Goal: Communication & Community: Participate in discussion

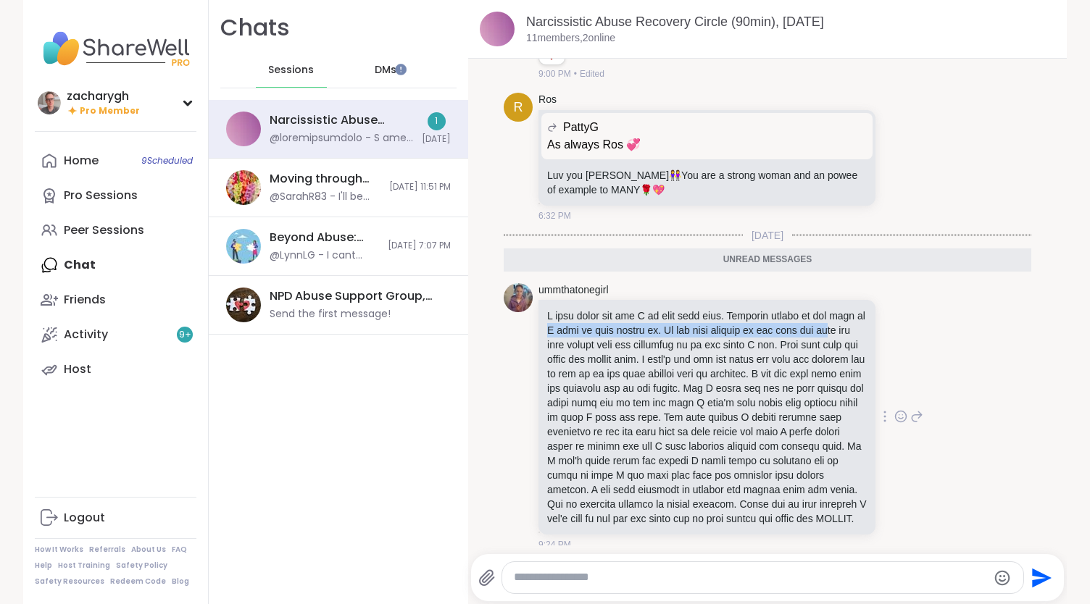
drag, startPoint x: 593, startPoint y: 291, endPoint x: 613, endPoint y: 301, distance: 22.4
click at [613, 309] on p at bounding box center [707, 417] width 320 height 217
drag, startPoint x: 613, startPoint y: 301, endPoint x: 590, endPoint y: 312, distance: 25.9
click at [590, 312] on p at bounding box center [707, 417] width 320 height 217
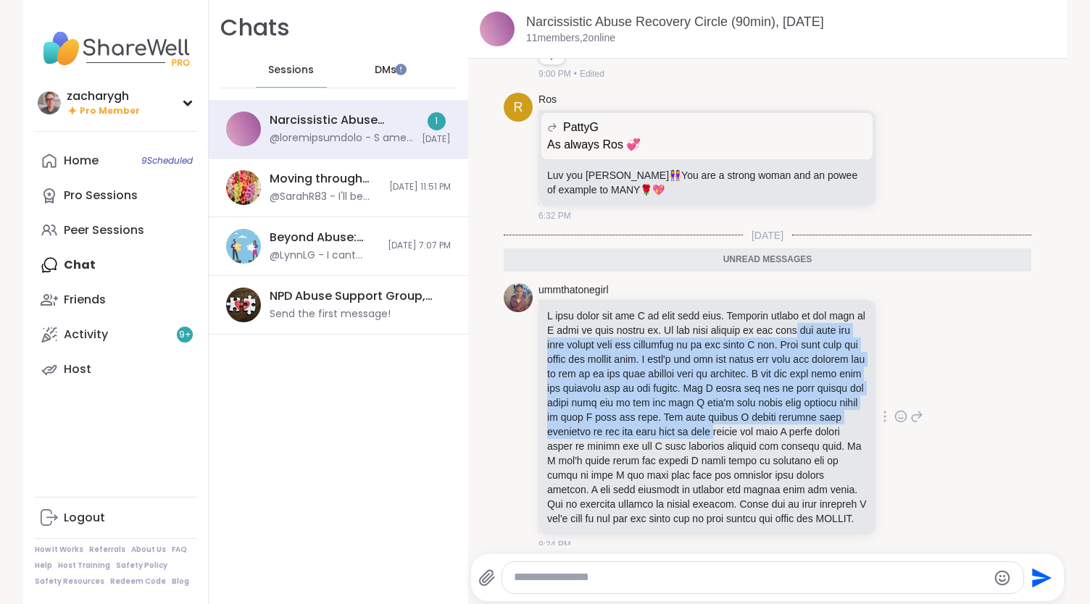
drag, startPoint x: 583, startPoint y: 300, endPoint x: 639, endPoint y: 404, distance: 118.1
click at [639, 404] on p at bounding box center [707, 417] width 320 height 217
click at [80, 165] on div "Home 9 Scheduled" at bounding box center [81, 161] width 35 height 16
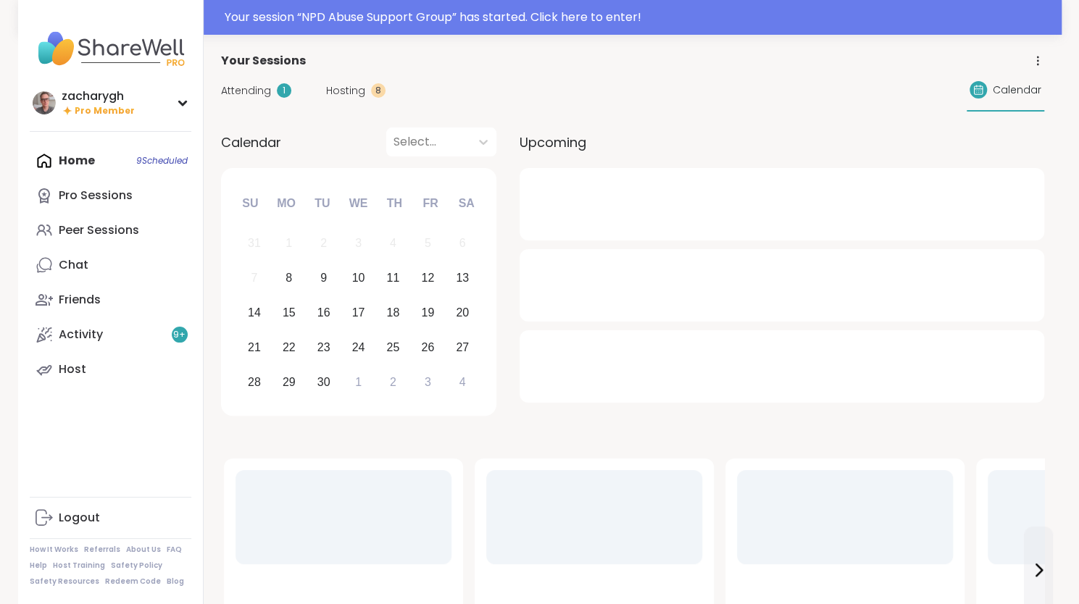
click at [275, 90] on div "Attending 1" at bounding box center [256, 90] width 70 height 15
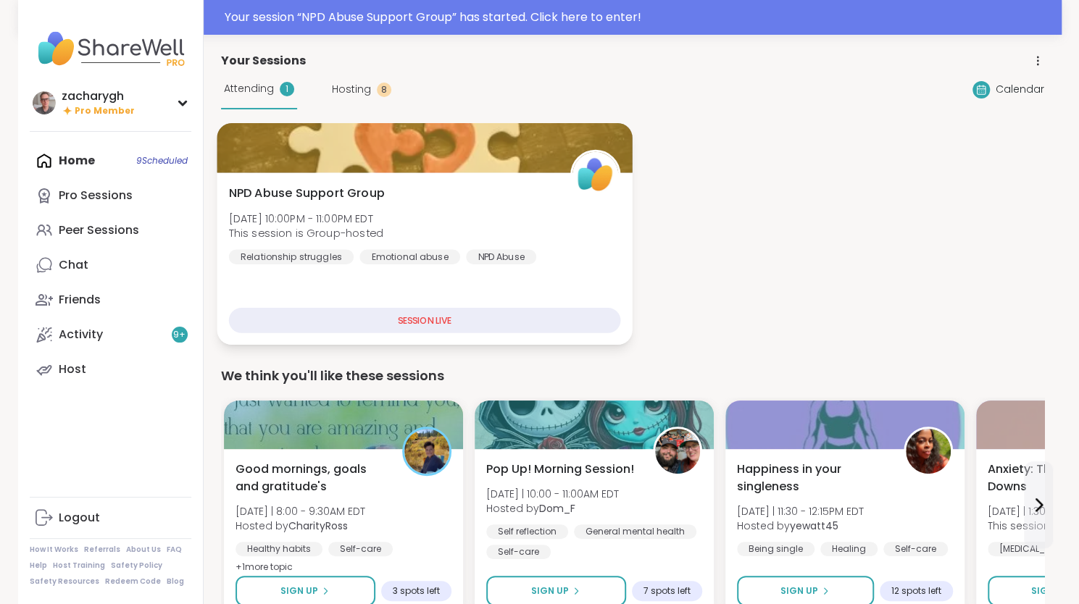
click at [332, 201] on span "NPD Abuse Support Group" at bounding box center [306, 193] width 156 height 17
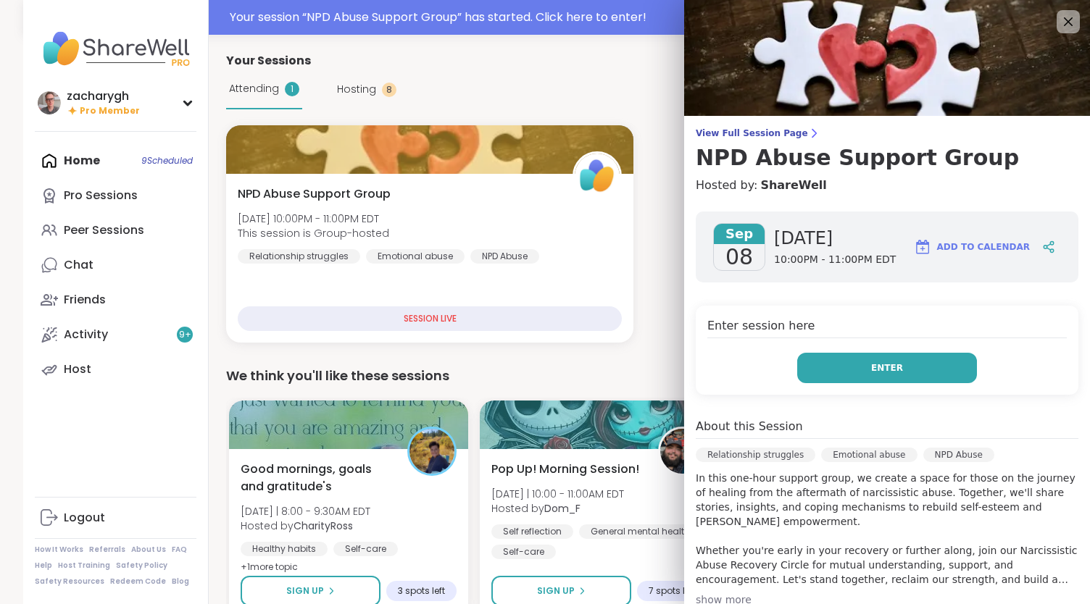
click at [802, 362] on button "Enter" at bounding box center [887, 368] width 180 height 30
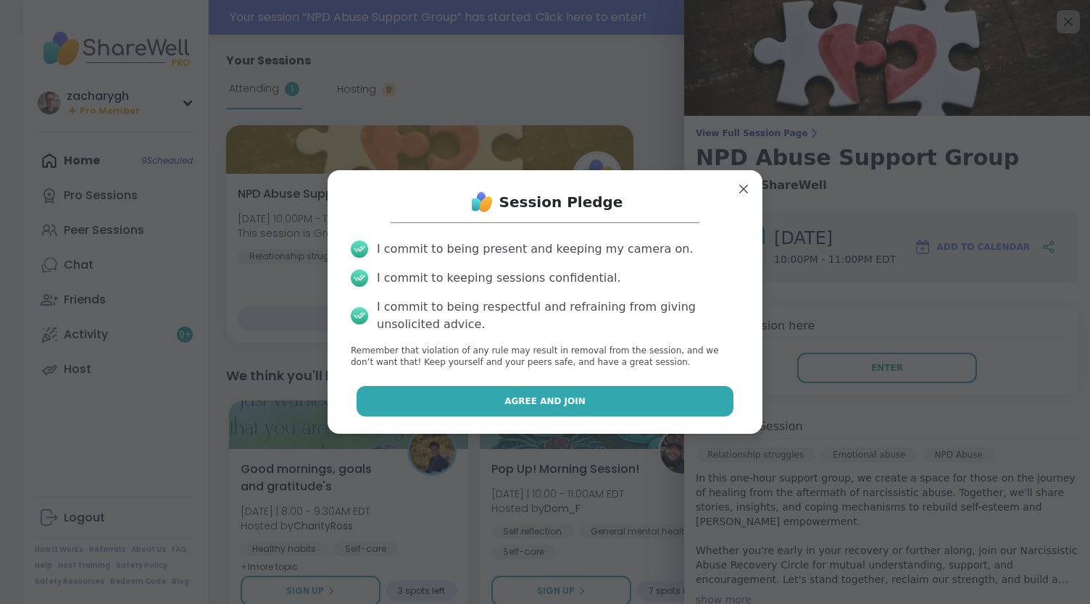
click at [651, 389] on button "Agree and Join" at bounding box center [546, 401] width 378 height 30
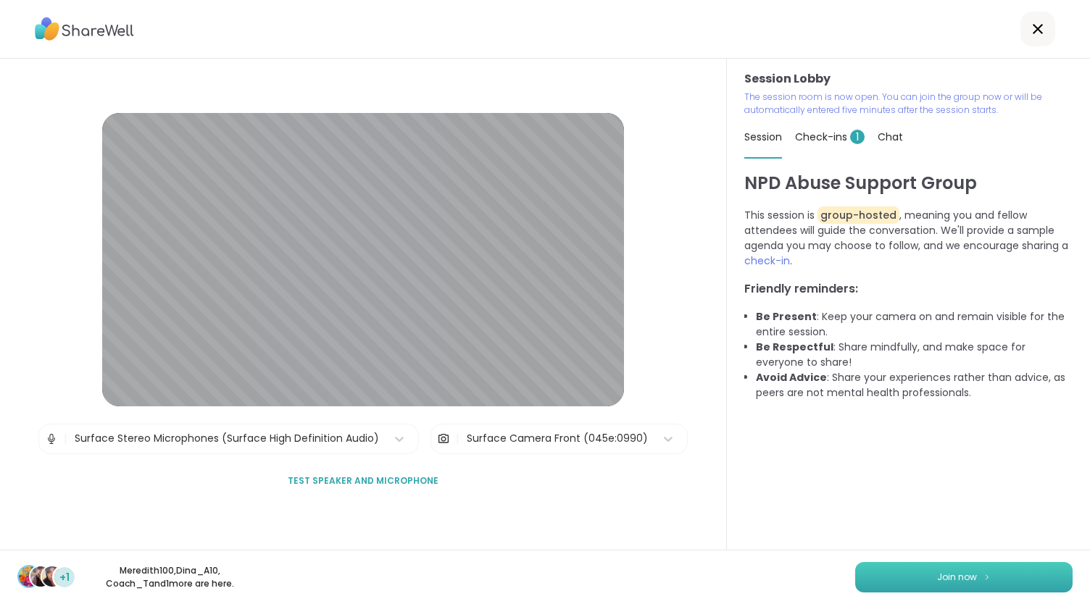
click at [868, 565] on button "Join now" at bounding box center [963, 577] width 217 height 30
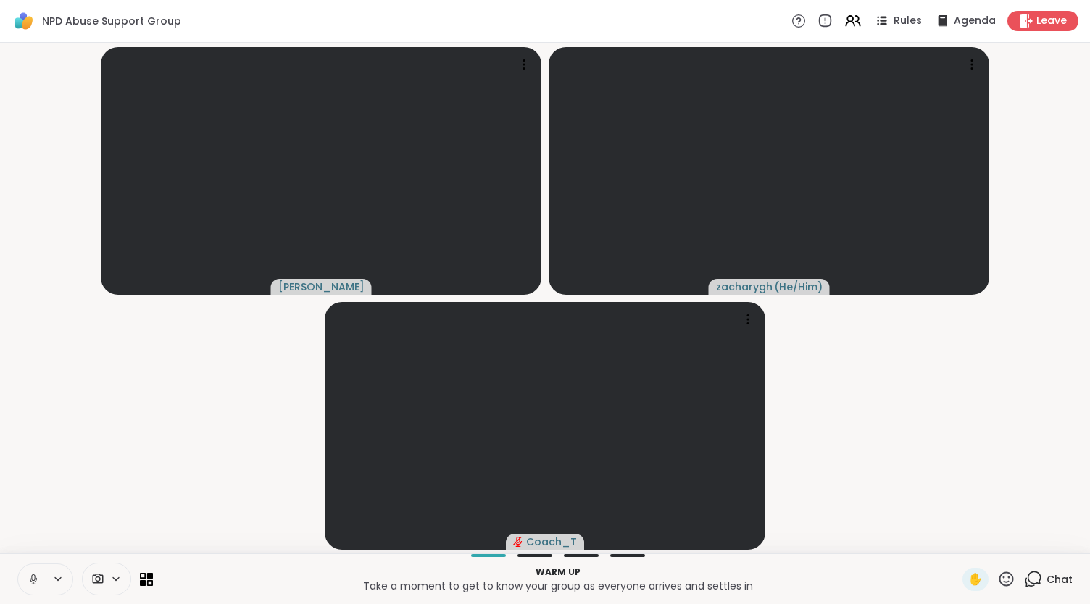
click at [32, 582] on icon at bounding box center [33, 580] width 7 height 4
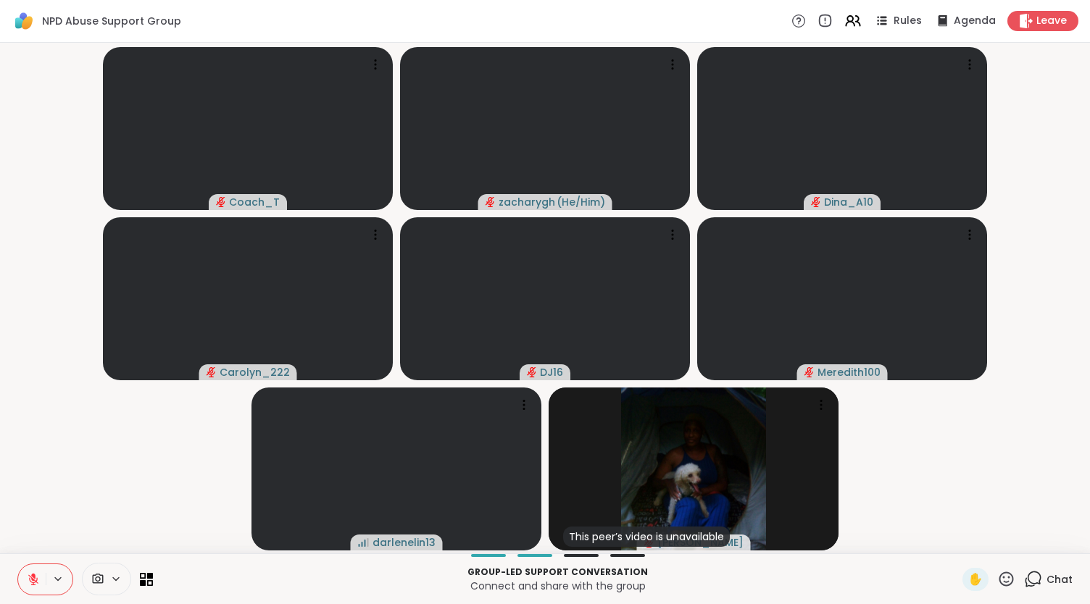
click at [18, 565] on button at bounding box center [32, 580] width 28 height 30
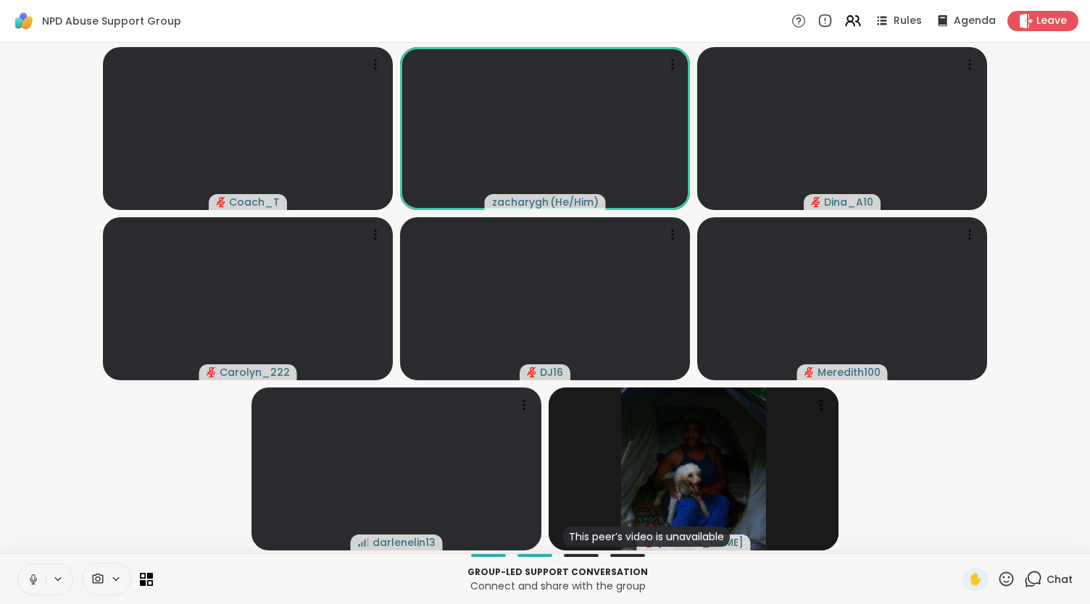
click at [18, 565] on button at bounding box center [32, 580] width 28 height 30
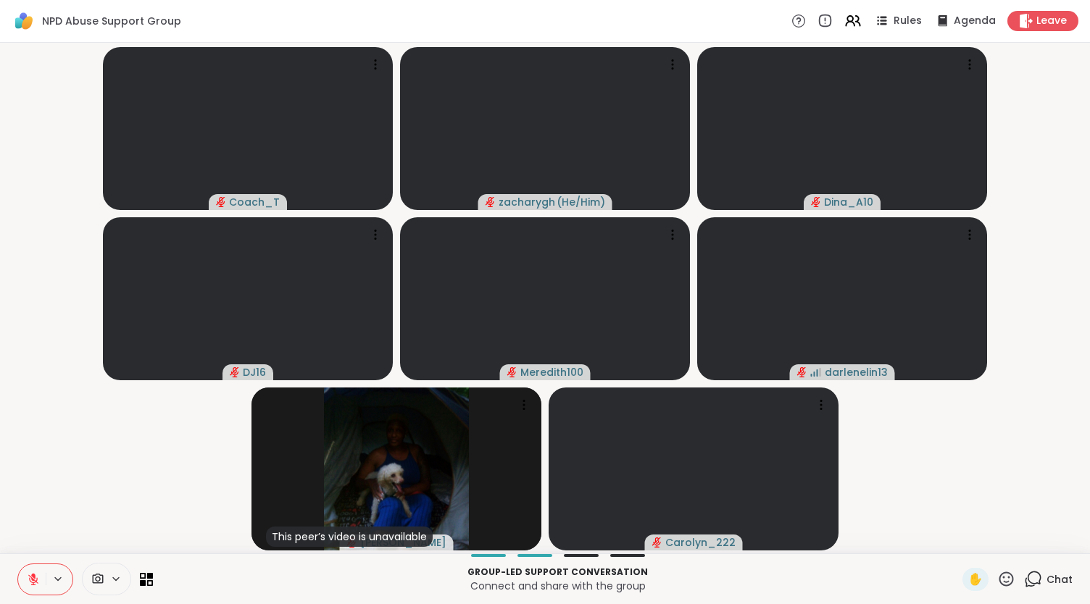
click at [18, 565] on button at bounding box center [32, 580] width 28 height 30
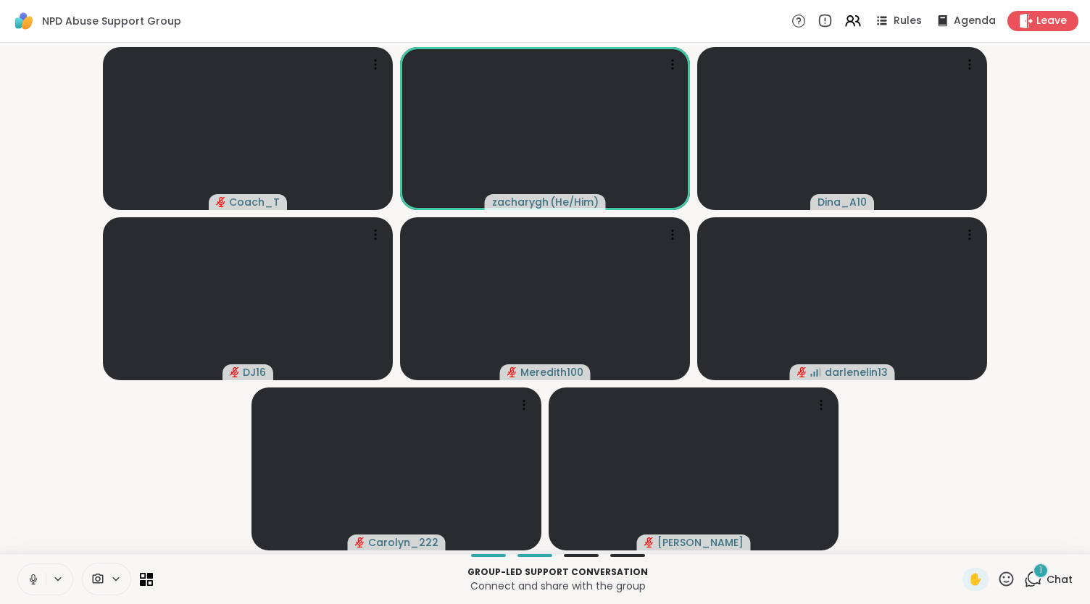
click at [18, 565] on button at bounding box center [32, 580] width 28 height 30
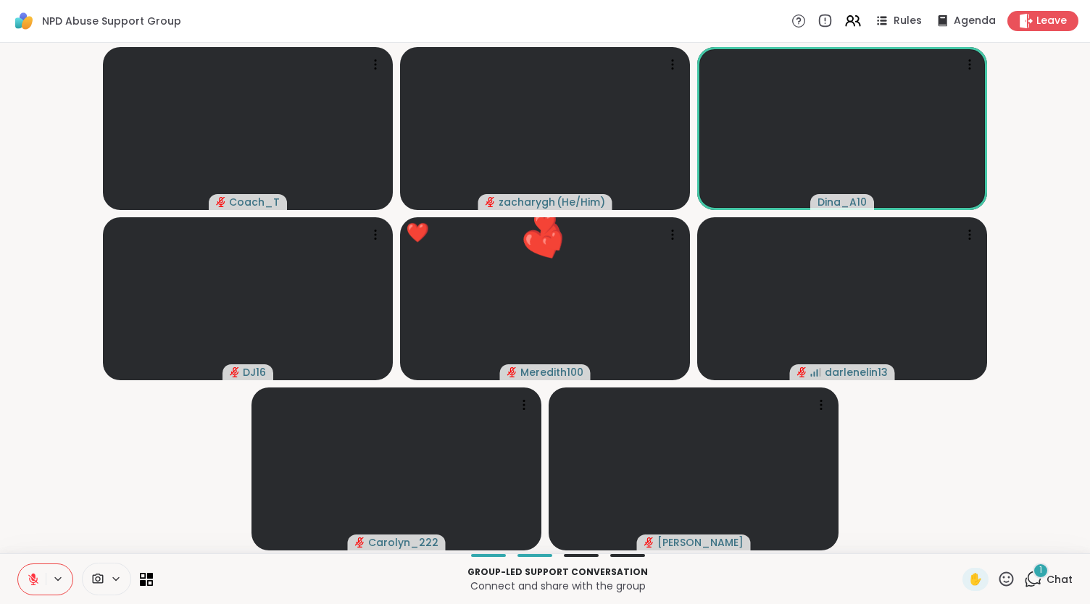
click at [18, 565] on button at bounding box center [32, 580] width 28 height 30
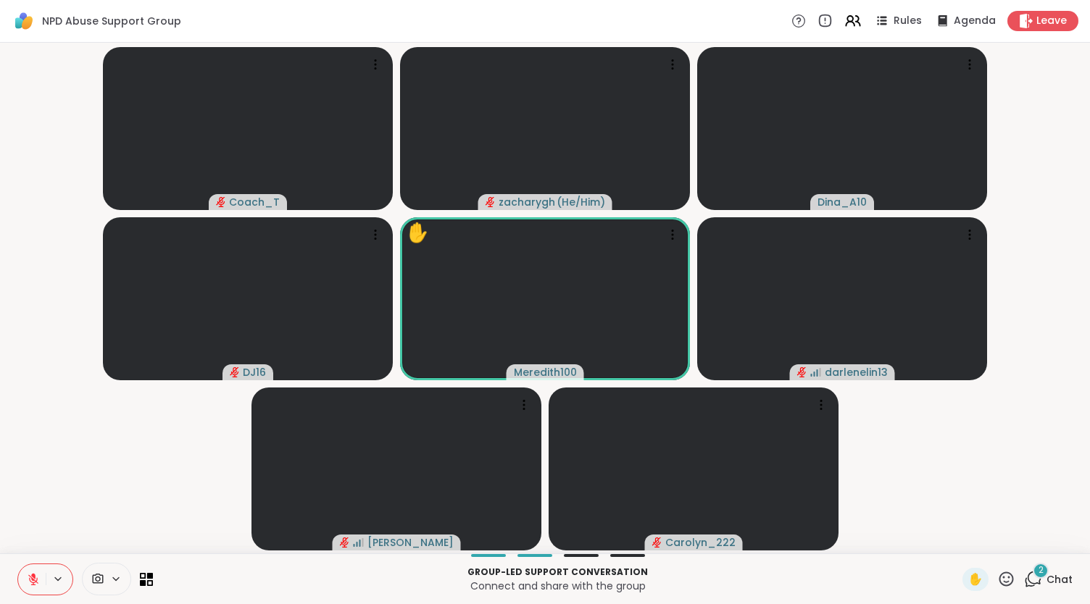
click at [18, 565] on button at bounding box center [32, 580] width 28 height 30
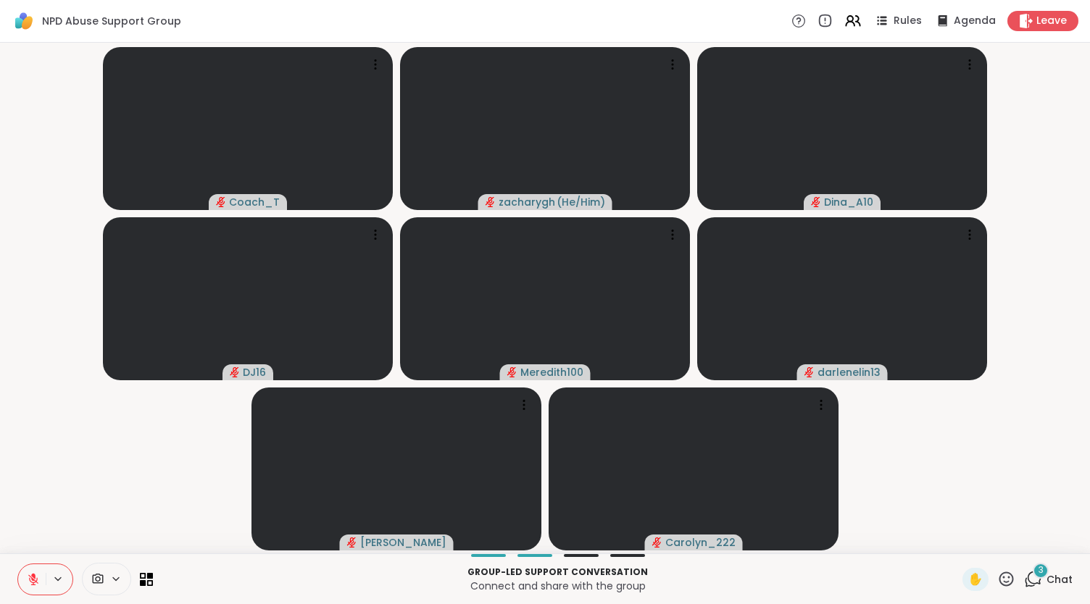
click at [18, 565] on button at bounding box center [32, 580] width 28 height 30
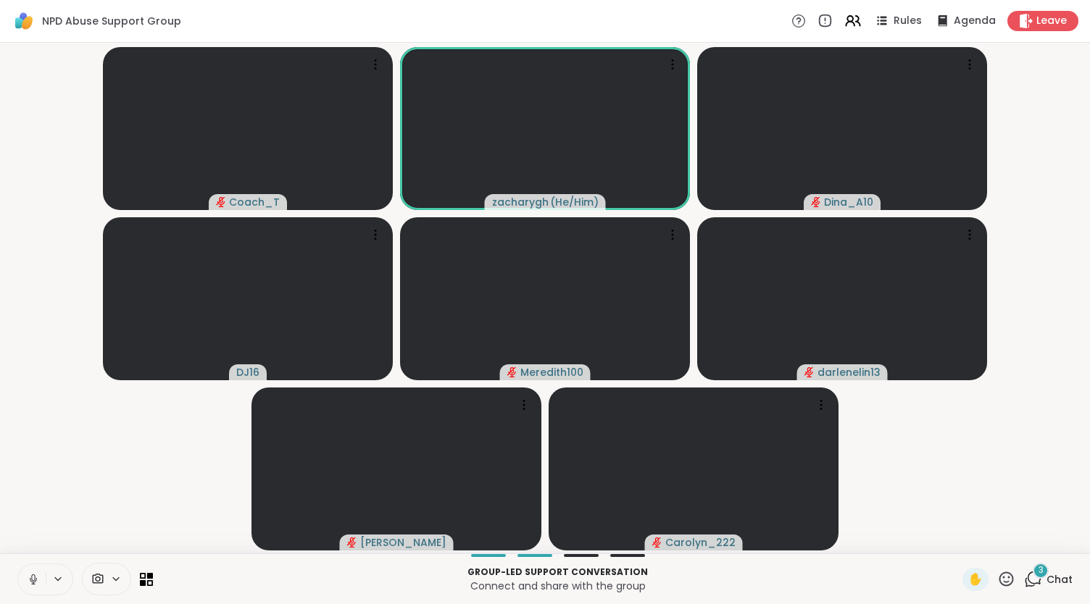
click at [18, 565] on button at bounding box center [32, 580] width 28 height 30
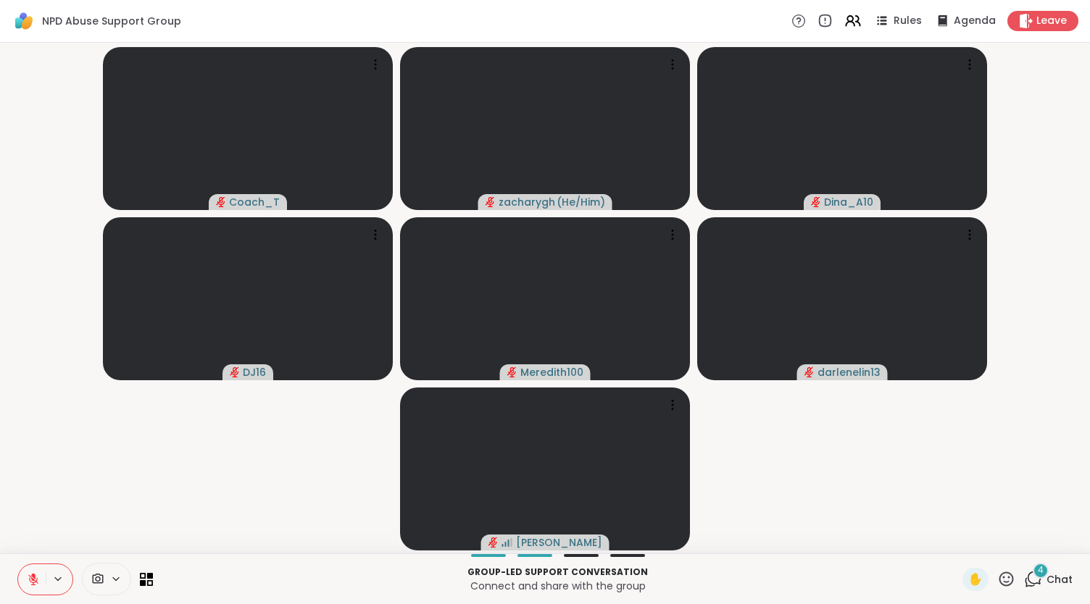
click at [18, 565] on button at bounding box center [32, 580] width 28 height 30
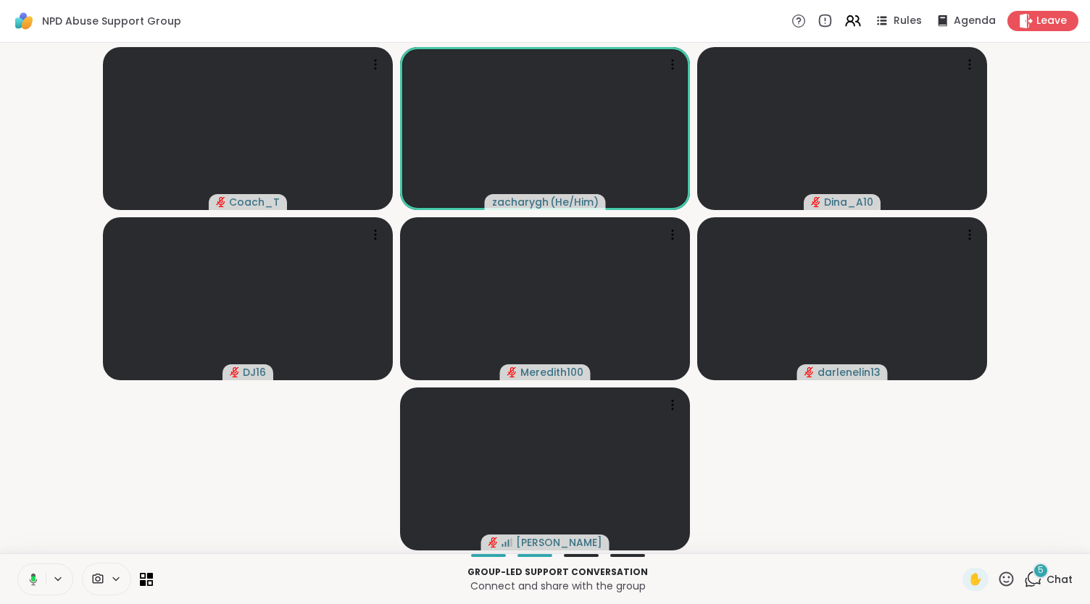
click at [16, 565] on button at bounding box center [31, 580] width 30 height 30
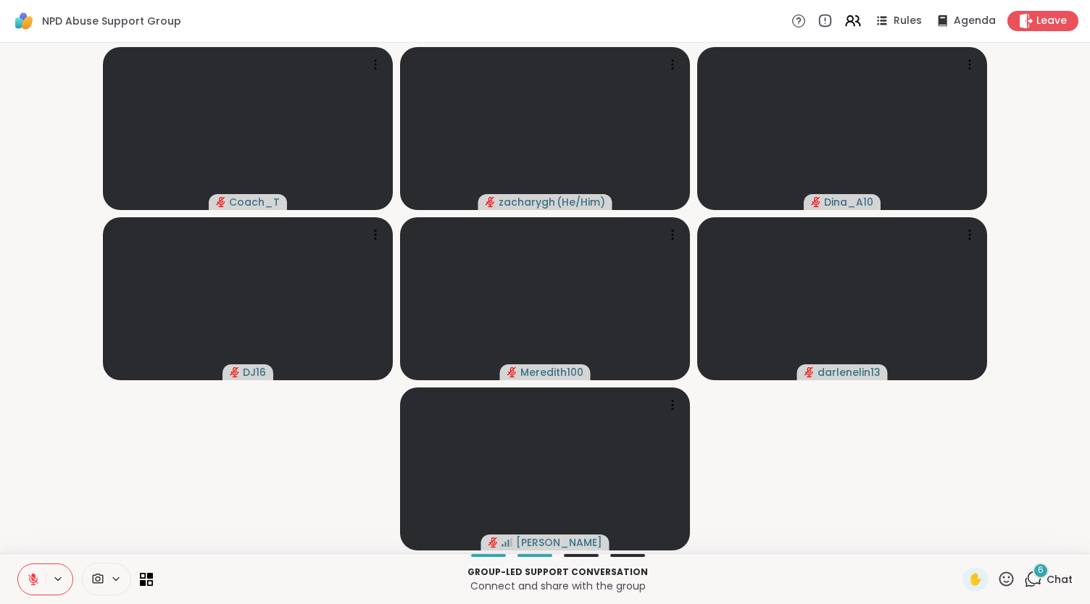
click at [18, 565] on button at bounding box center [32, 580] width 28 height 30
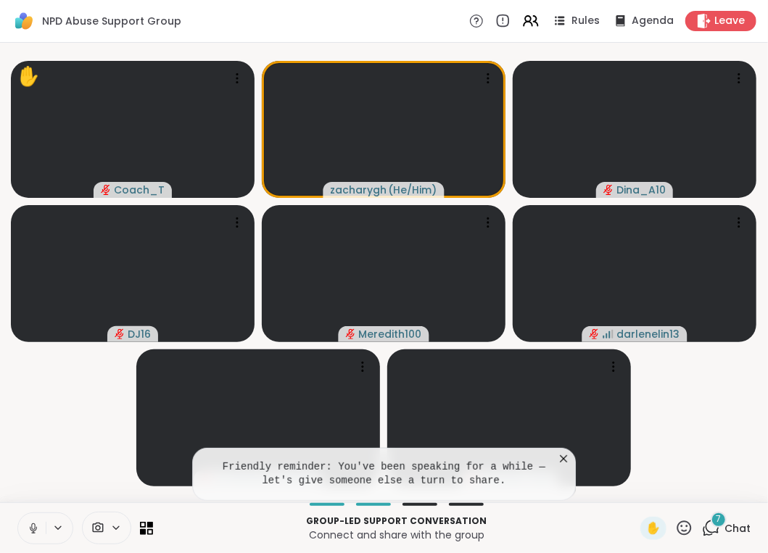
click at [31, 520] on button at bounding box center [32, 528] width 28 height 30
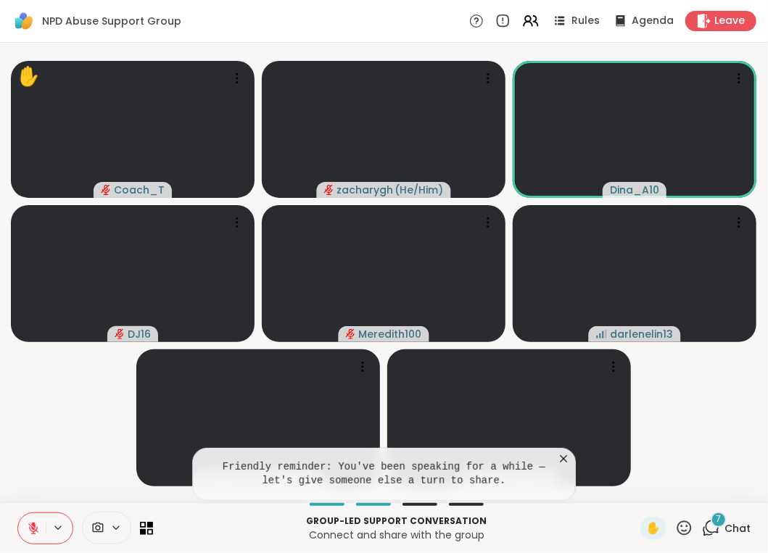
click at [18, 513] on button at bounding box center [32, 528] width 28 height 30
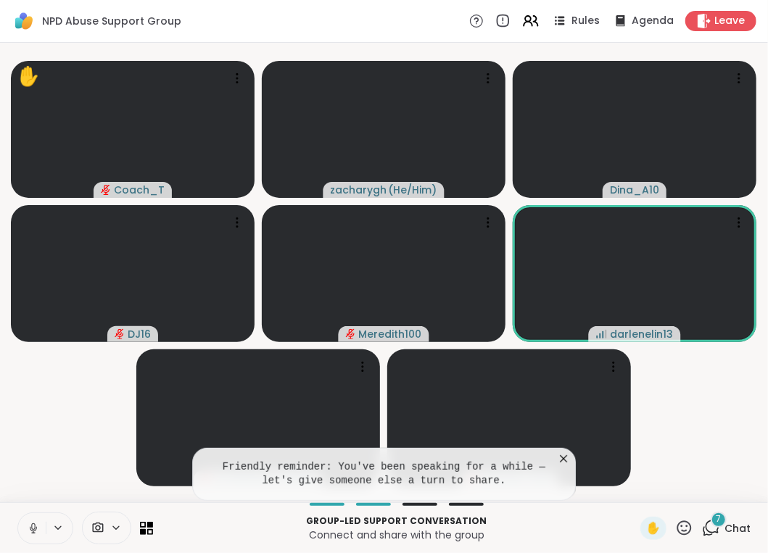
click at [18, 513] on button at bounding box center [32, 528] width 28 height 30
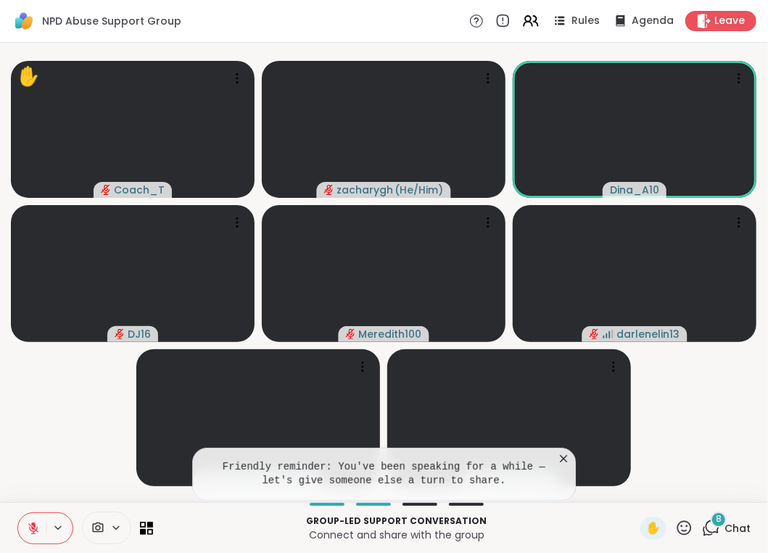
click at [571, 457] on div "Friendly reminder: You've been speaking for a while — let's give someone else a…" at bounding box center [384, 474] width 384 height 53
click at [565, 460] on icon at bounding box center [563, 459] width 14 height 14
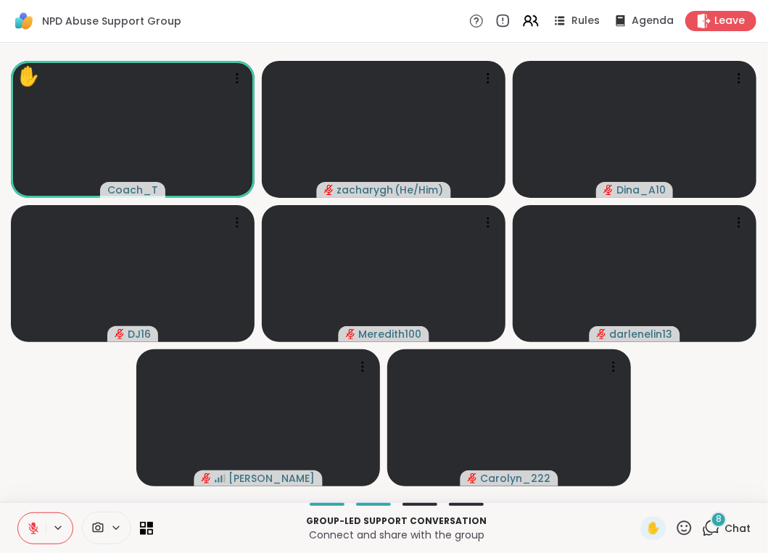
click at [702, 525] on icon at bounding box center [711, 528] width 18 height 18
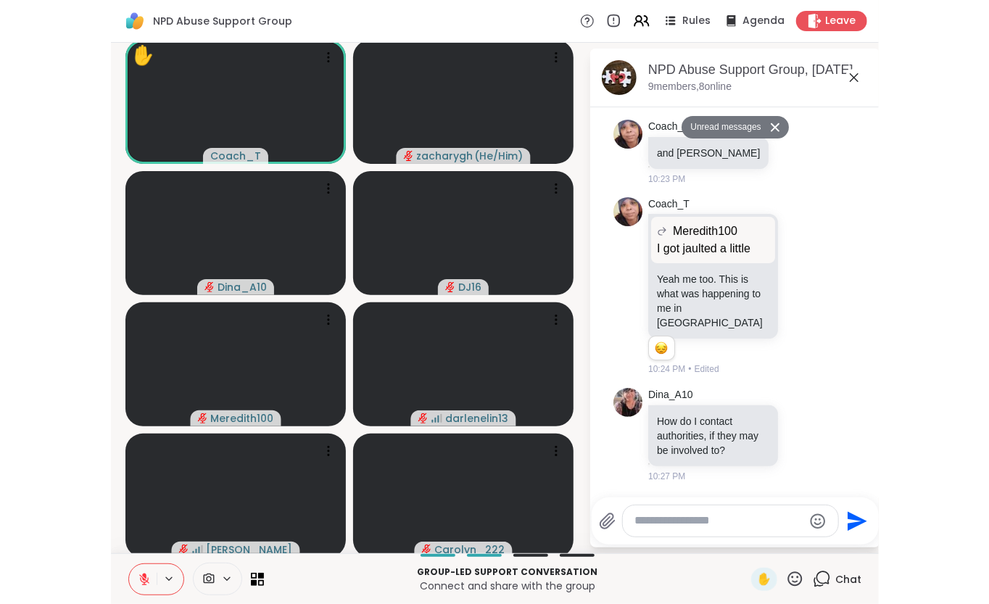
scroll to position [499, 0]
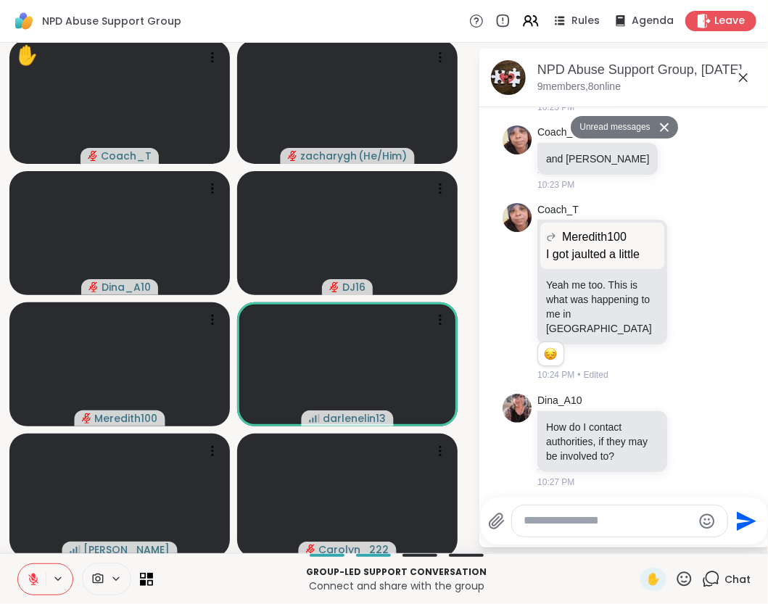
click at [52, 579] on icon at bounding box center [58, 579] width 12 height 12
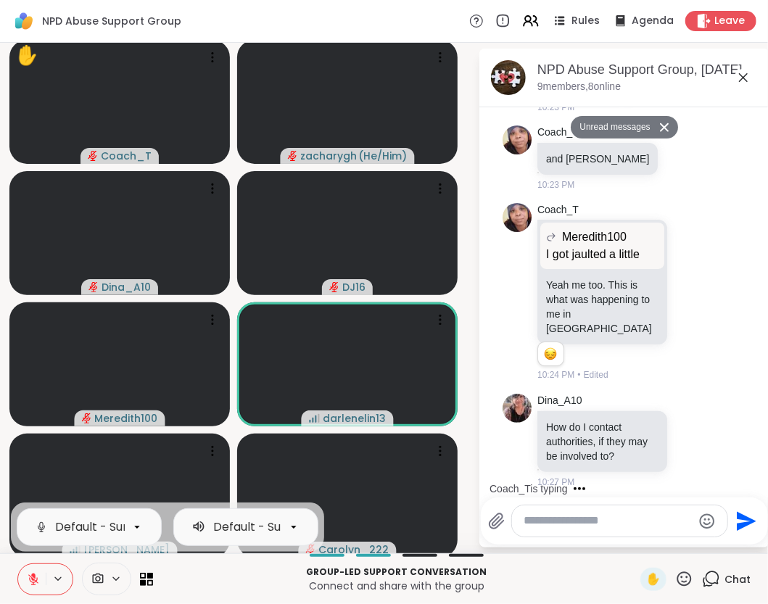
click at [52, 579] on icon at bounding box center [58, 579] width 12 height 12
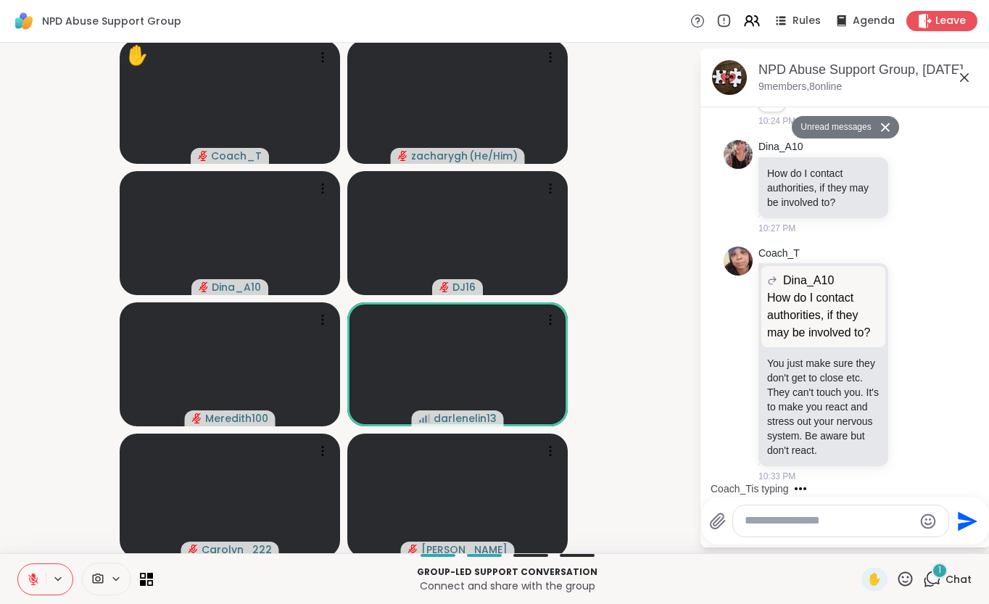
scroll to position [741, 0]
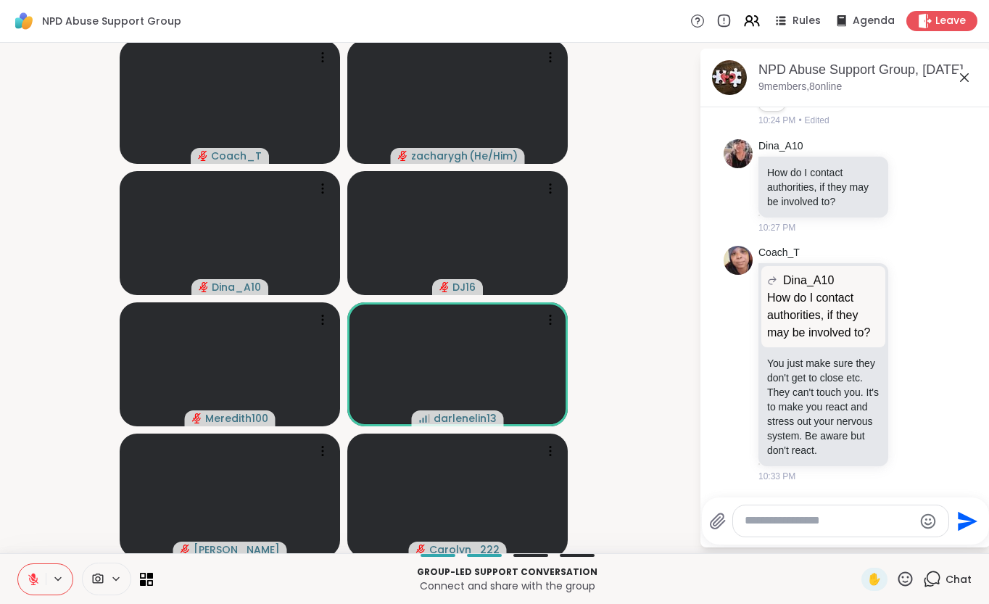
click at [36, 578] on icon at bounding box center [33, 579] width 13 height 13
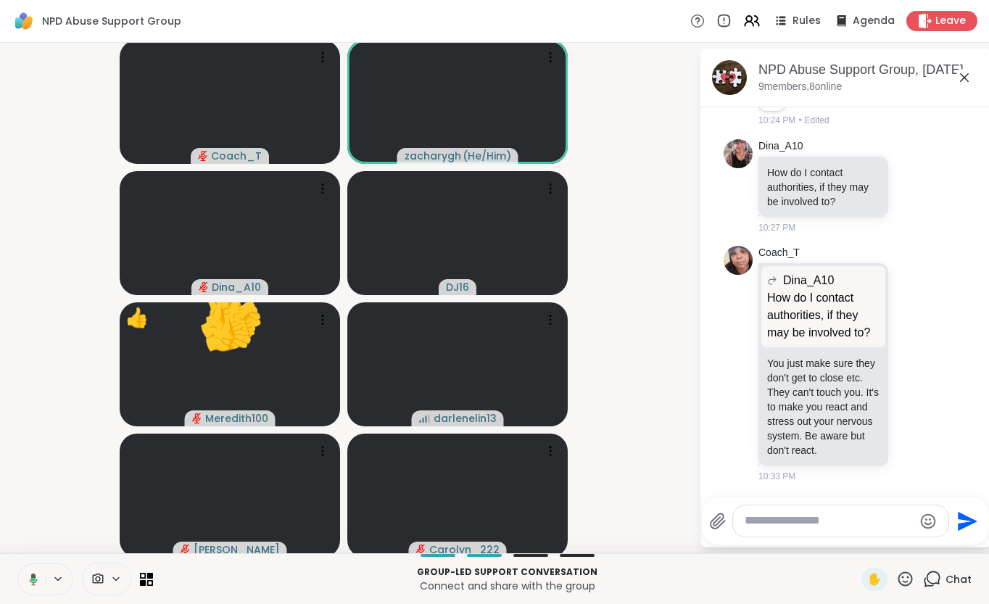
click at [36, 578] on icon at bounding box center [31, 579] width 13 height 13
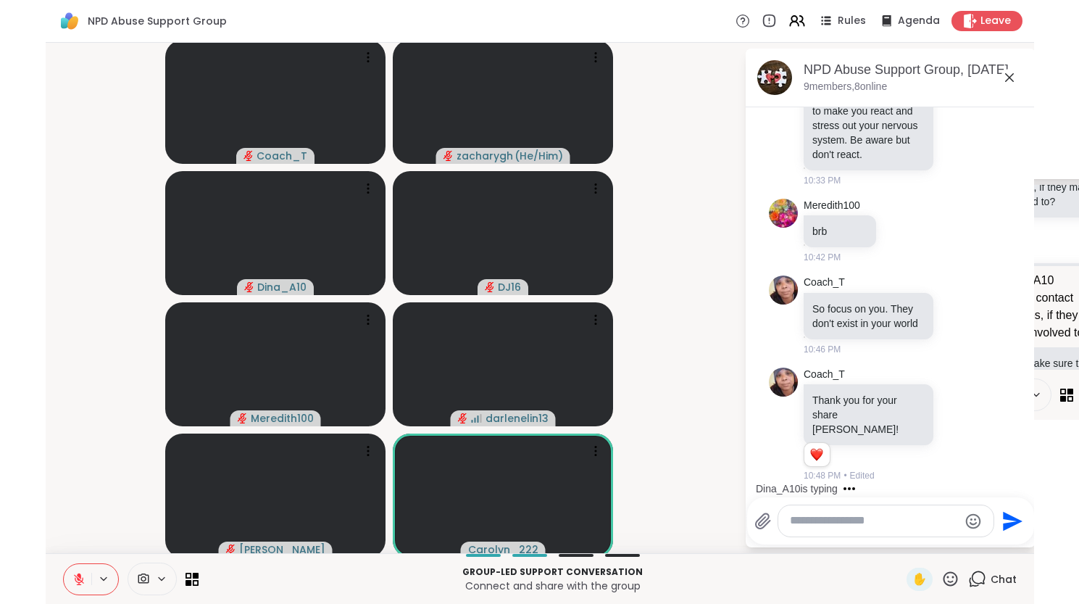
scroll to position [1036, 0]
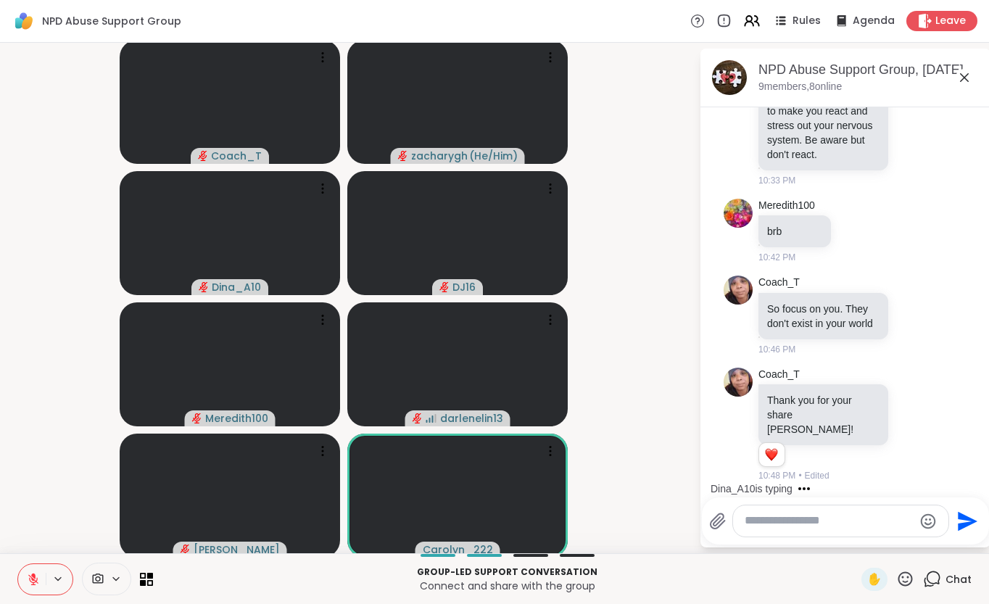
click at [955, 79] on icon at bounding box center [963, 77] width 17 height 17
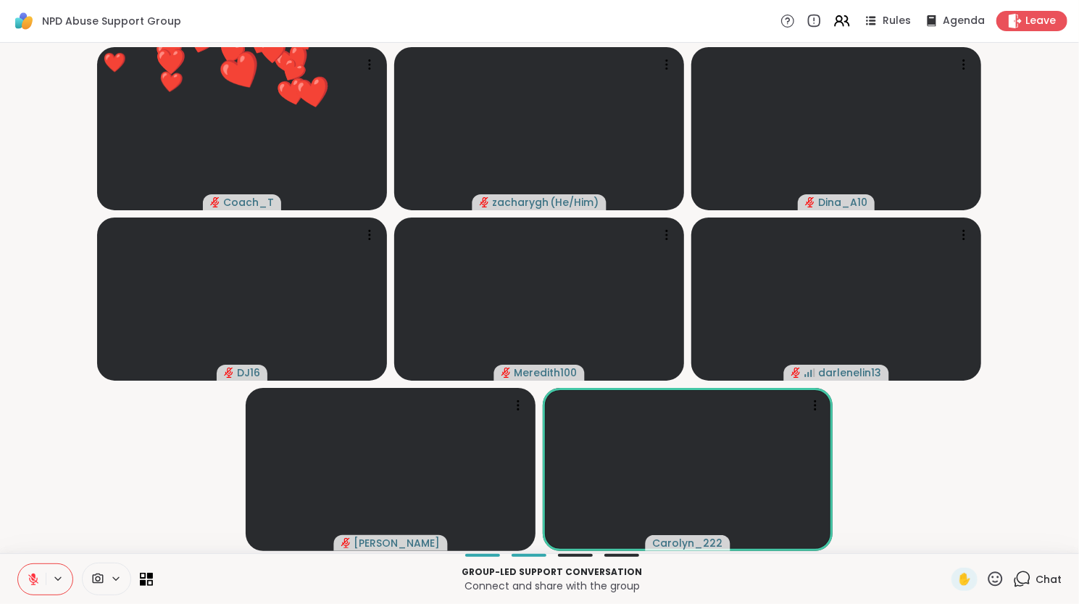
click at [41, 580] on button at bounding box center [32, 579] width 28 height 30
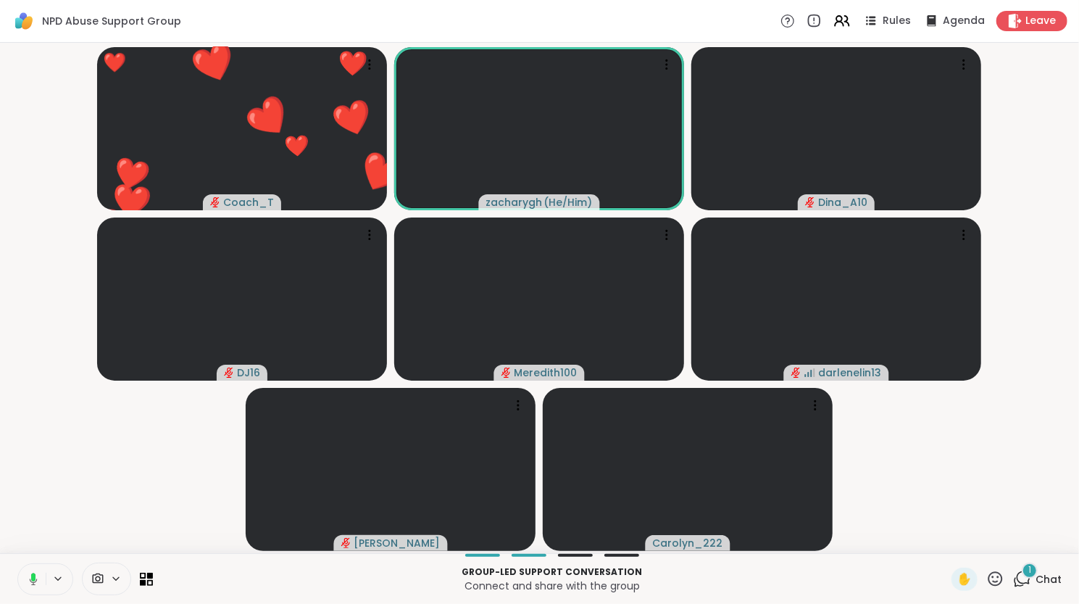
click at [39, 521] on video-player-container "❤️ Coach_T ❤️ ❤️ ❤️ ❤️ ❤️ ❤️ ❤️ ❤️ ❤️ ❤️ ❤️ ❤️ ❤️ ❤️ ❤️ ❤️ ❤️ ❤️ ❤️ ❤️ ❤️ ❤️ ❤️…" at bounding box center [540, 298] width 1062 height 499
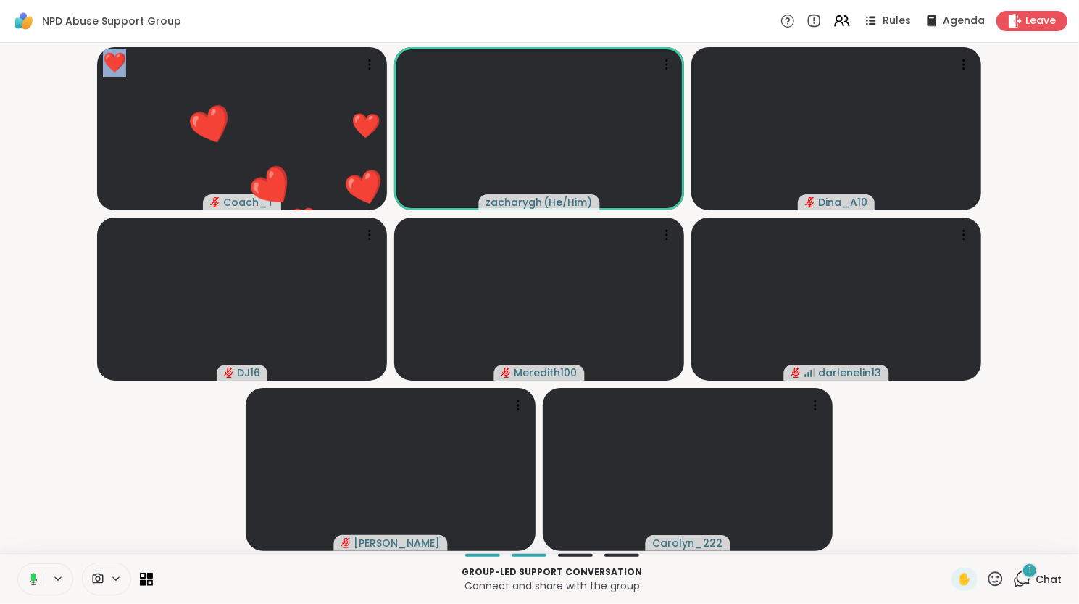
click at [39, 521] on video-player-container "❤️ Coach_T ❤️ ❤️ ❤️ ❤️ ❤️ ❤️ ❤️ ❤️ ❤️ ❤️ ❤️ ❤️ ❤️ ❤️ ❤️ ❤️ ❤️ ❤️ ❤️ ❤️ ❤️ ❤️ ❤️…" at bounding box center [540, 298] width 1062 height 499
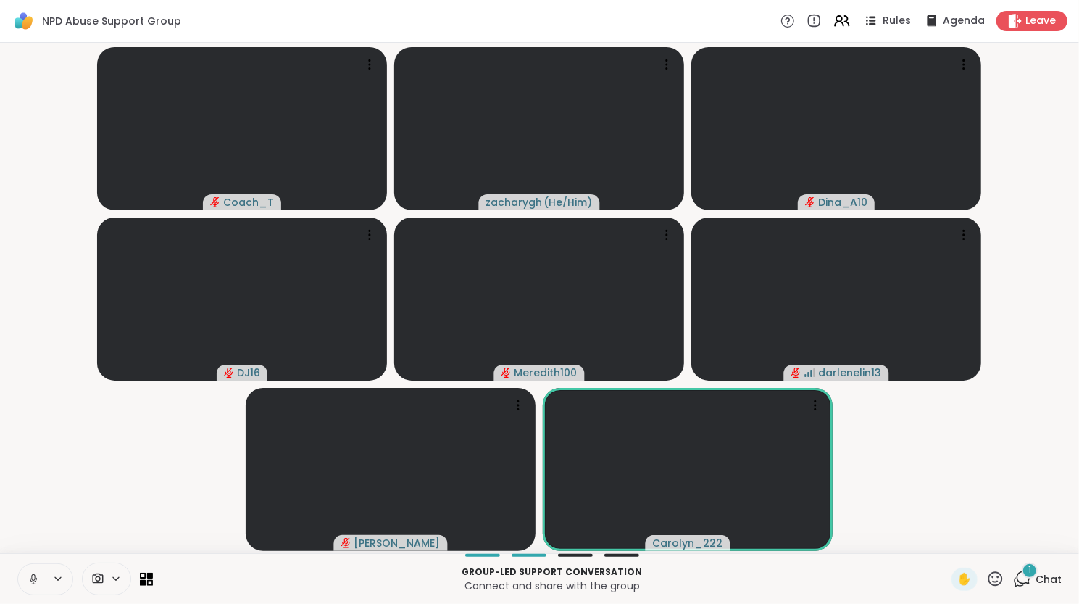
click at [39, 523] on video-player-container "Coach_T zacharygh ( He/Him ) Dina_A10 DJ16 Meredith100 darlenelin13 Sandra_D Ca…" at bounding box center [540, 298] width 1062 height 499
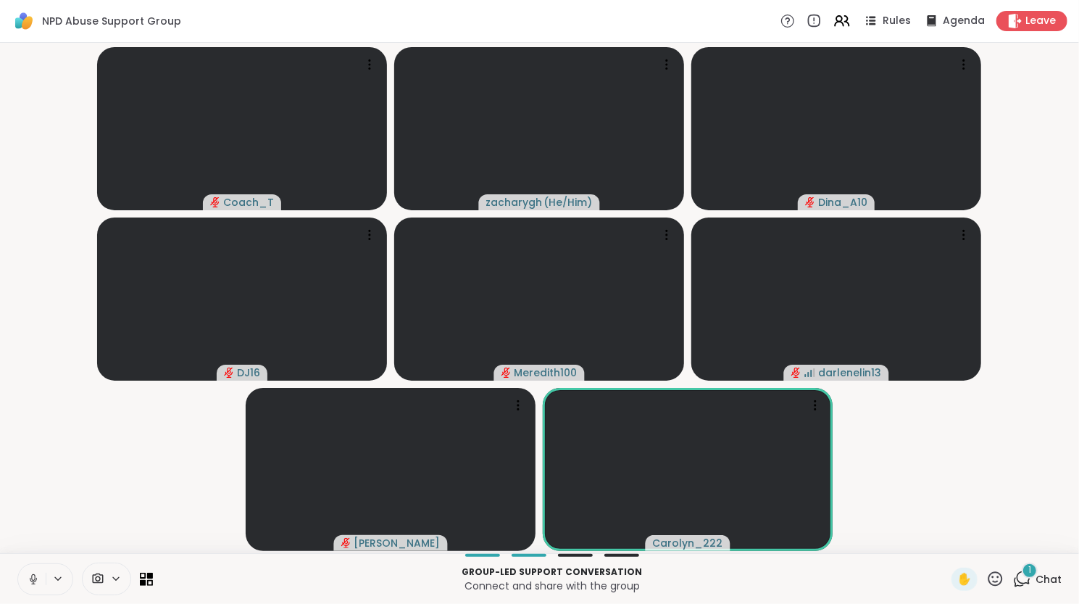
click at [39, 523] on video-player-container "Coach_T zacharygh ( He/Him ) Dina_A10 DJ16 Meredith100 darlenelin13 Sandra_D Ca…" at bounding box center [540, 298] width 1062 height 499
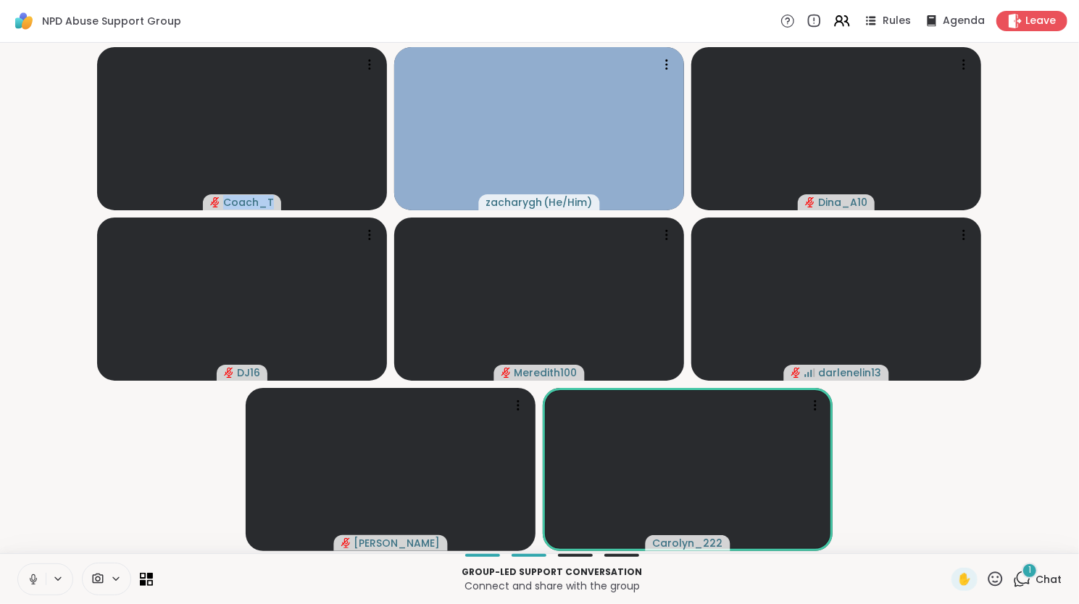
click at [39, 523] on video-player-container "Coach_T zacharygh ( He/Him ) Dina_A10 DJ16 Meredith100 darlenelin13 Sandra_D Ca…" at bounding box center [540, 298] width 1062 height 499
drag, startPoint x: 39, startPoint y: 523, endPoint x: 49, endPoint y: 498, distance: 26.4
click at [49, 498] on video-player-container "Coach_T zacharygh ( He/Him ) Dina_A10 DJ16 Meredith100 darlenelin13 Sandra_D Ca…" at bounding box center [540, 298] width 1062 height 499
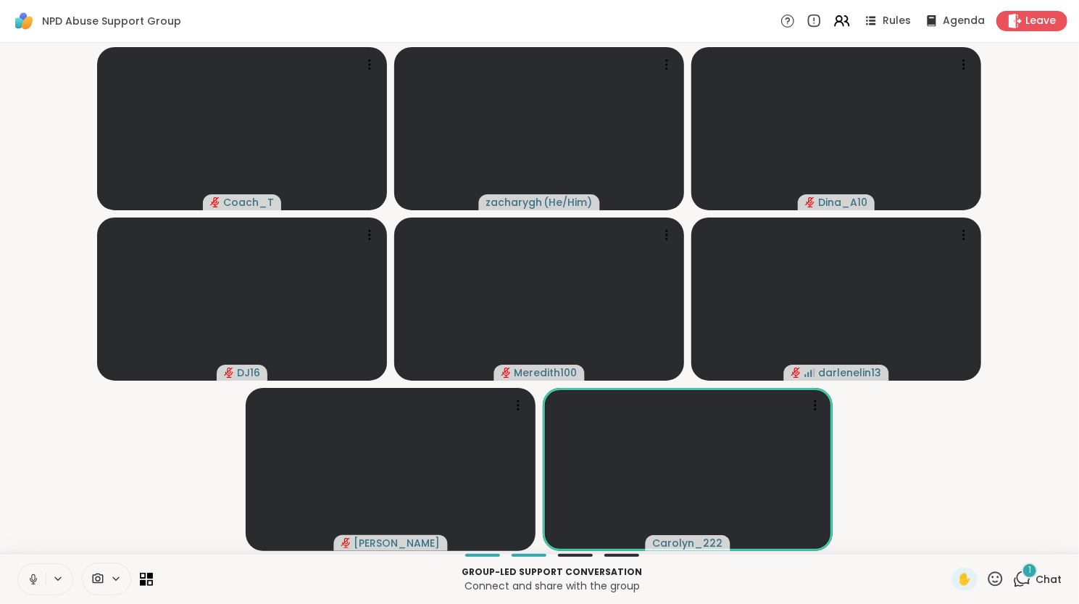
click at [544, 31] on div "NPD Abuse Support Group Rules Agenda Leave" at bounding box center [539, 21] width 1079 height 43
click at [1036, 585] on span "Chat" at bounding box center [1049, 579] width 26 height 14
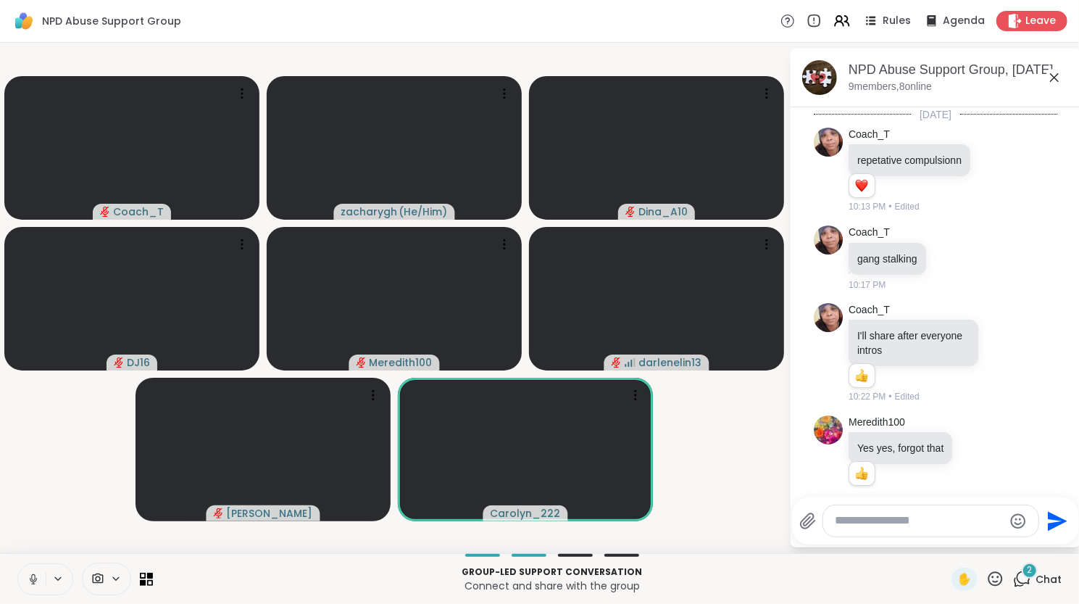
scroll to position [1297, 0]
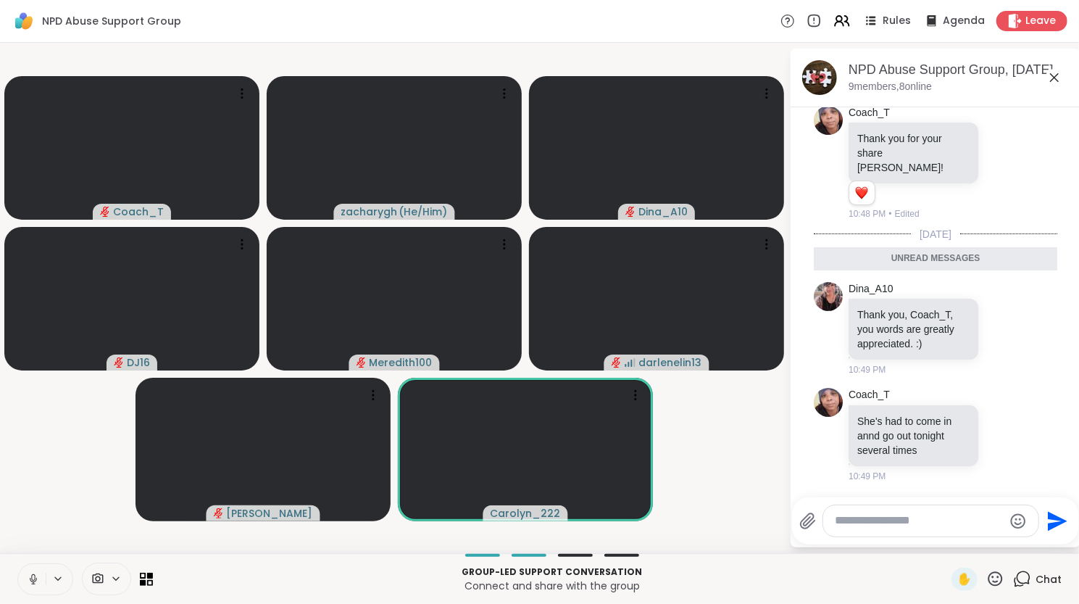
click at [952, 518] on textarea "Type your message" at bounding box center [919, 520] width 169 height 15
type textarea "*"
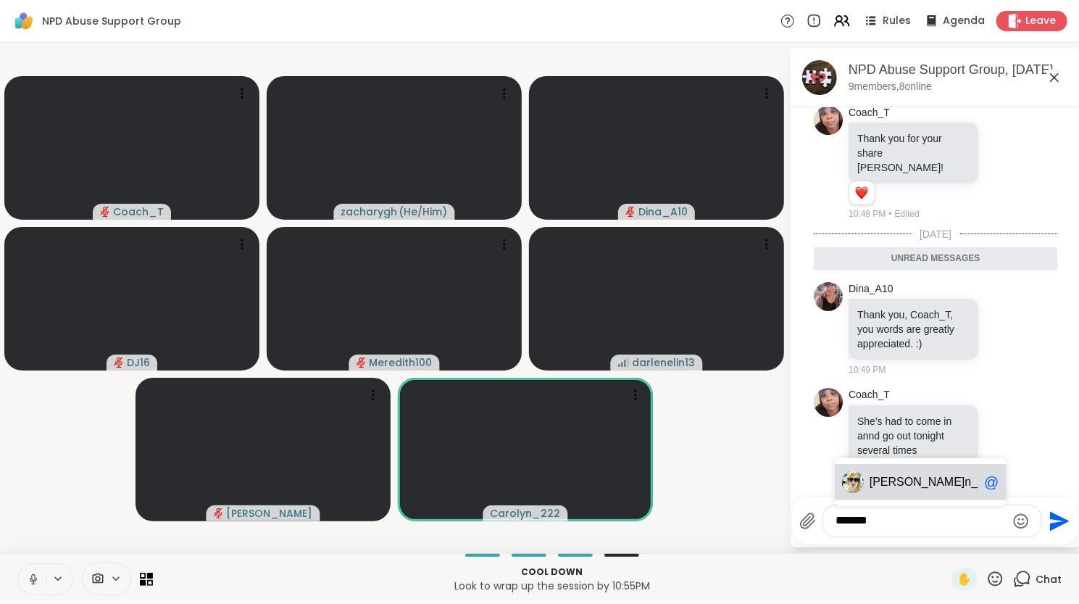
click at [965, 478] on span "n_222" at bounding box center [981, 482] width 33 height 14
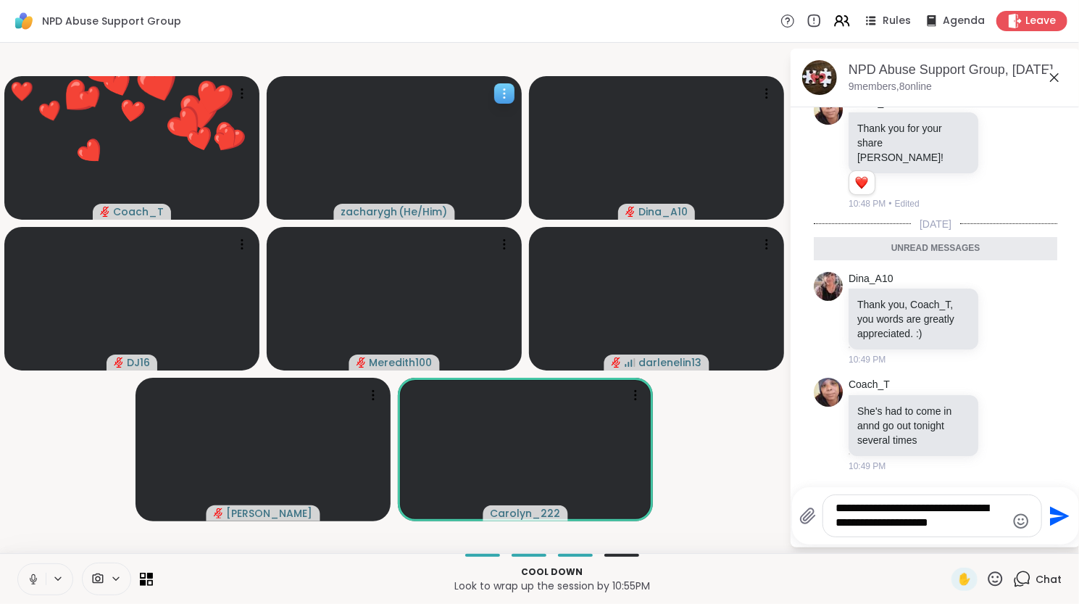
click at [491, 85] on video at bounding box center [394, 148] width 255 height 144
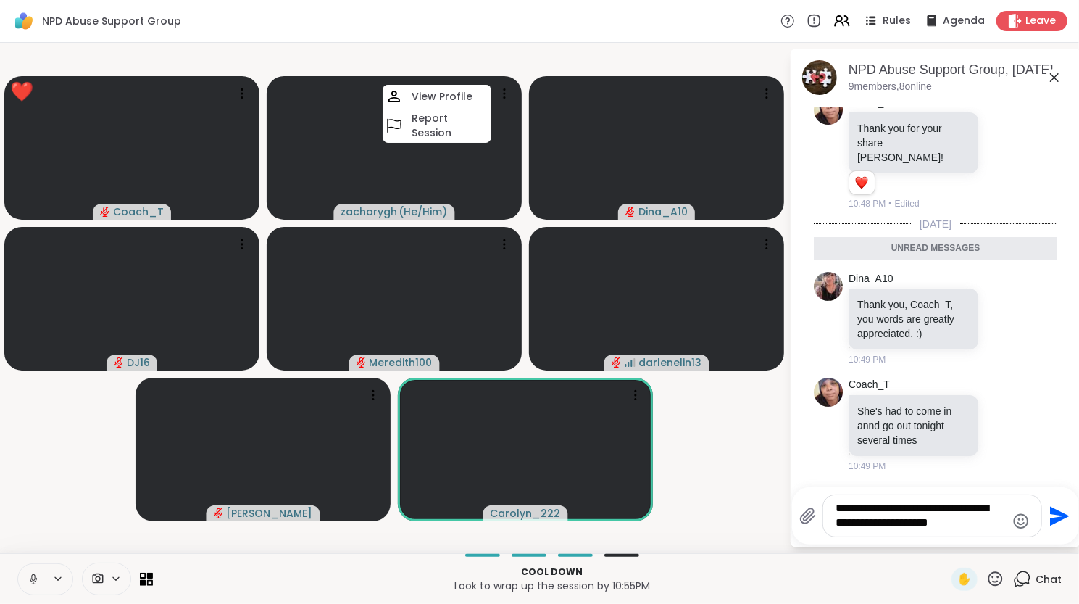
click at [960, 530] on textarea "**********" at bounding box center [921, 516] width 170 height 30
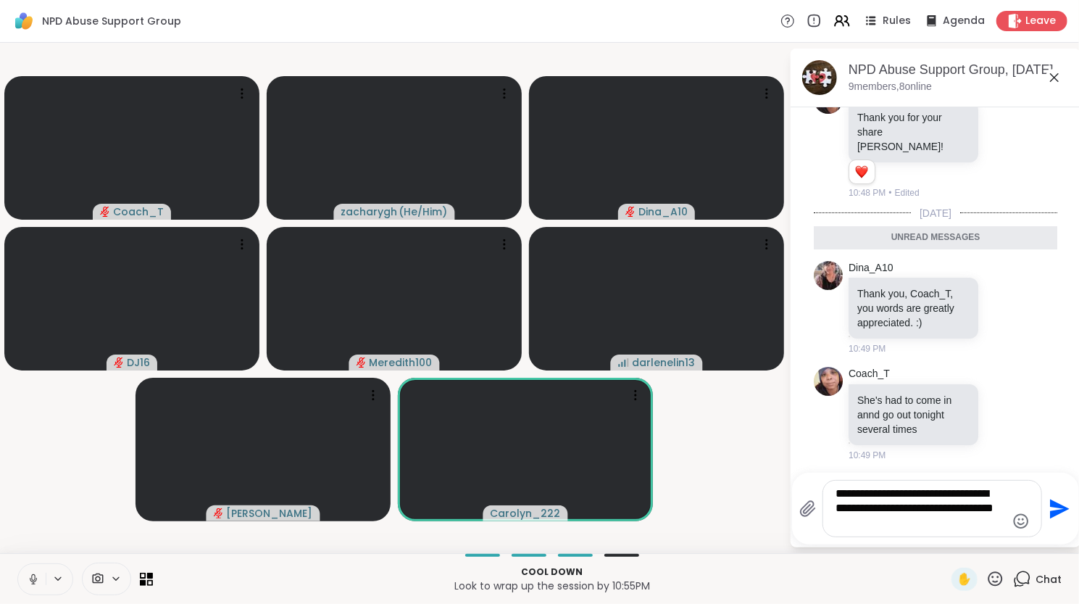
type textarea "**********"
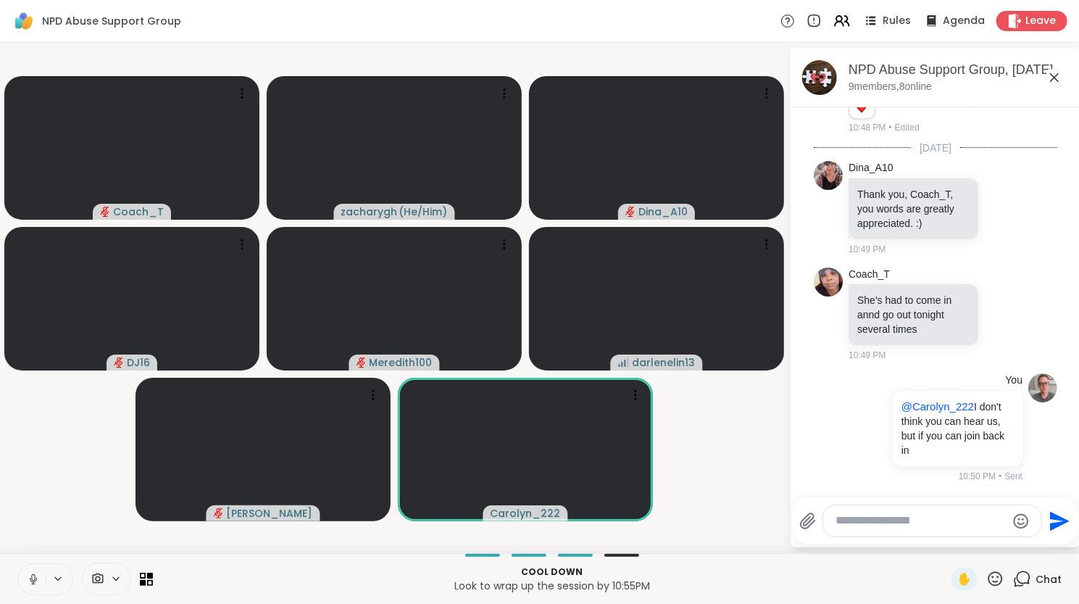
scroll to position [1383, 0]
type textarea "**********"
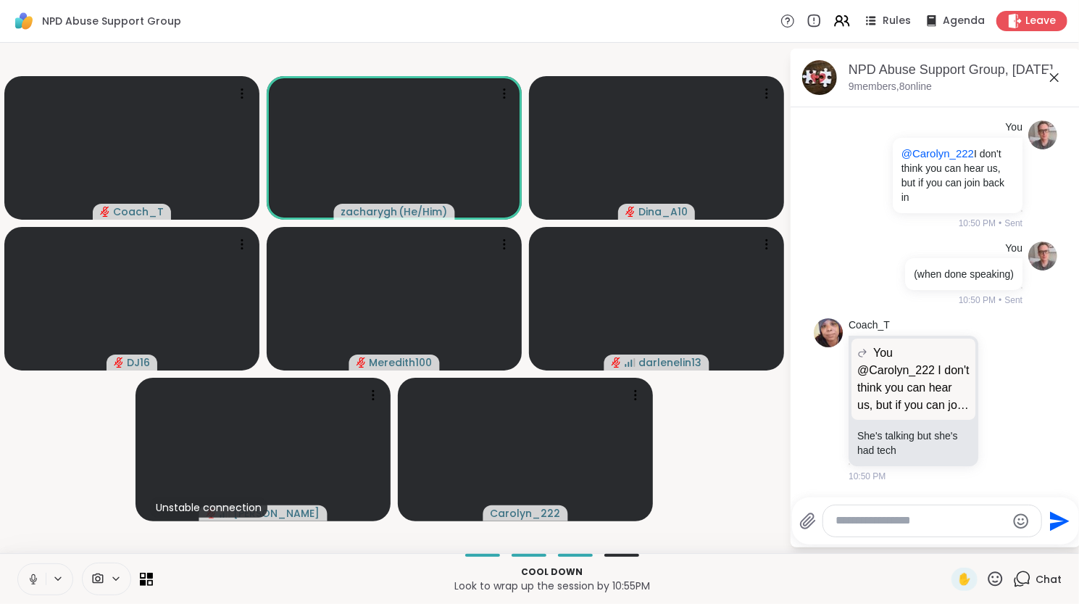
scroll to position [1726, 0]
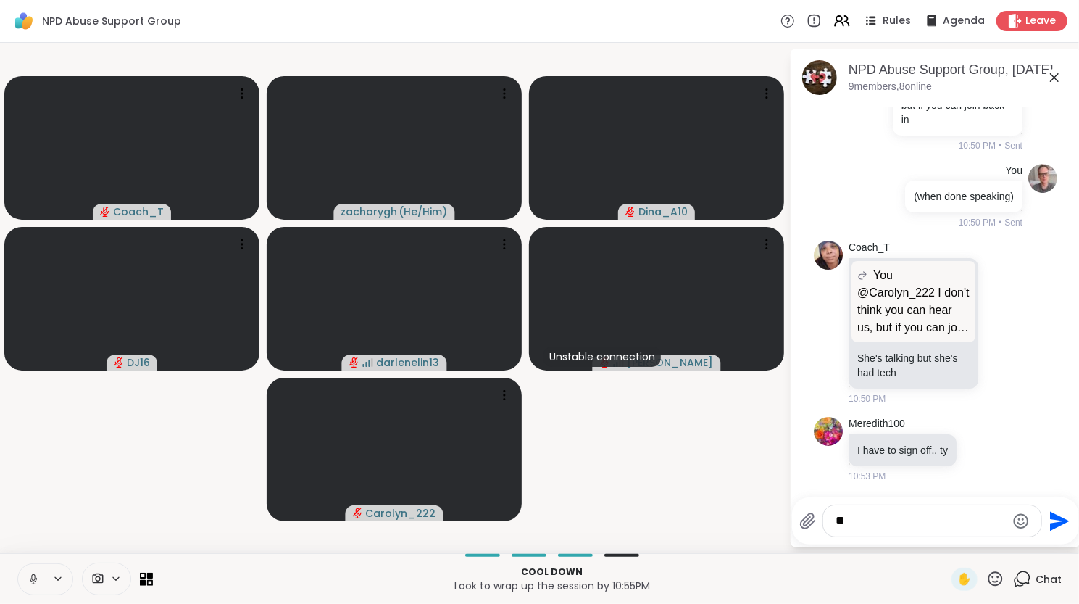
click at [34, 584] on icon at bounding box center [33, 579] width 13 height 13
click at [34, 584] on icon at bounding box center [33, 579] width 10 height 10
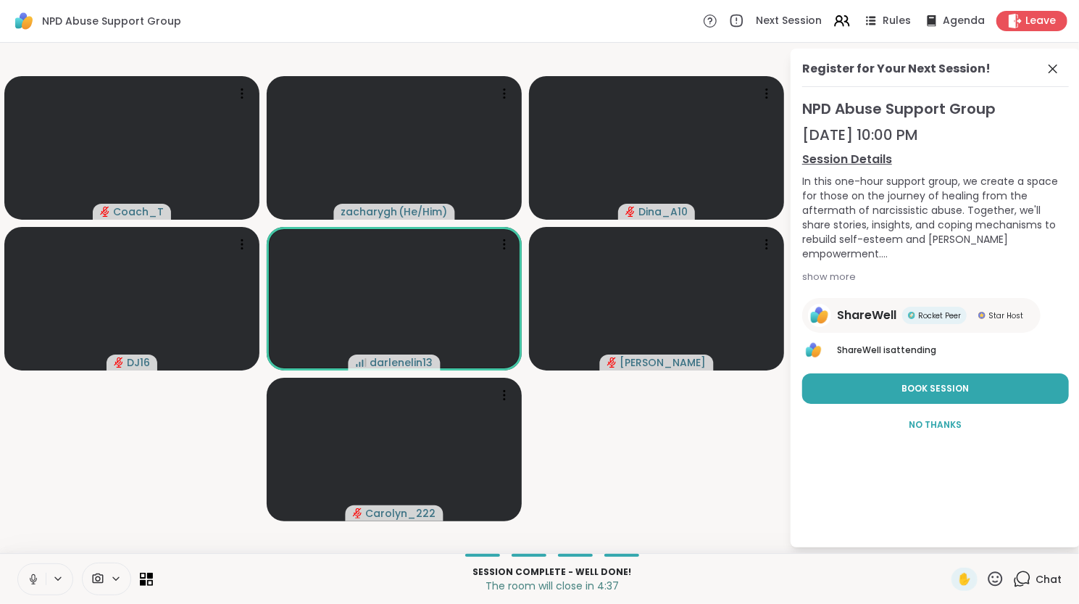
click at [24, 571] on button at bounding box center [32, 579] width 28 height 30
click at [18, 564] on button at bounding box center [32, 579] width 28 height 30
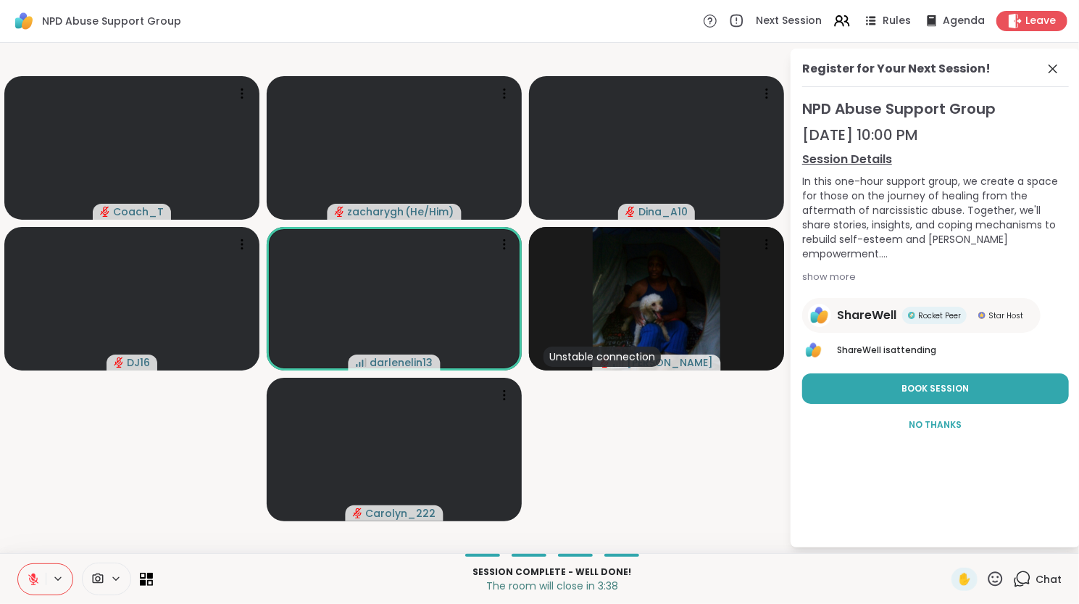
click at [18, 564] on button at bounding box center [32, 579] width 28 height 30
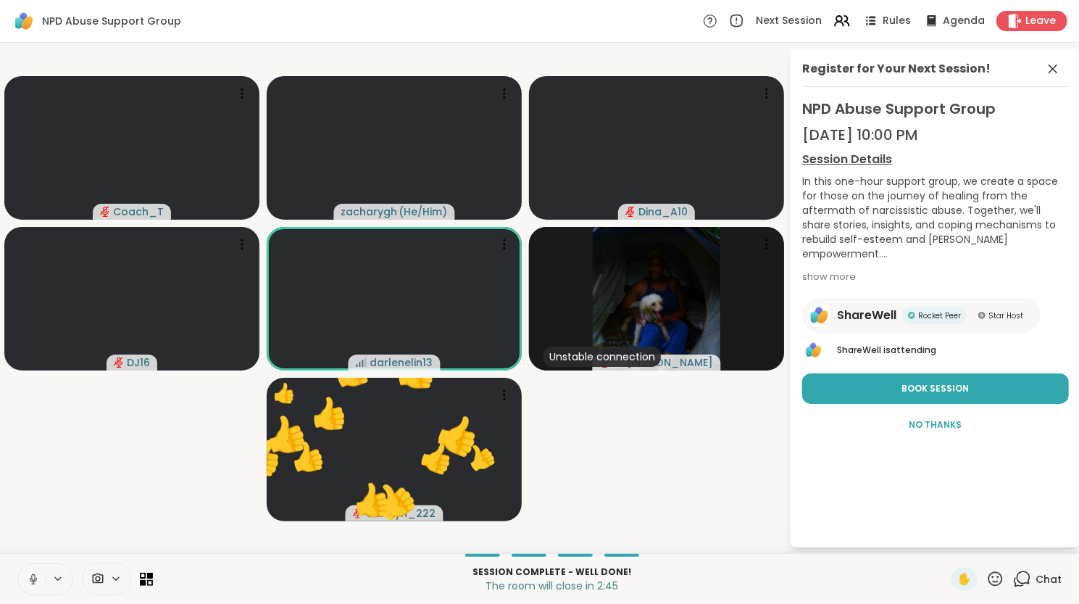
click at [27, 578] on icon at bounding box center [33, 579] width 13 height 13
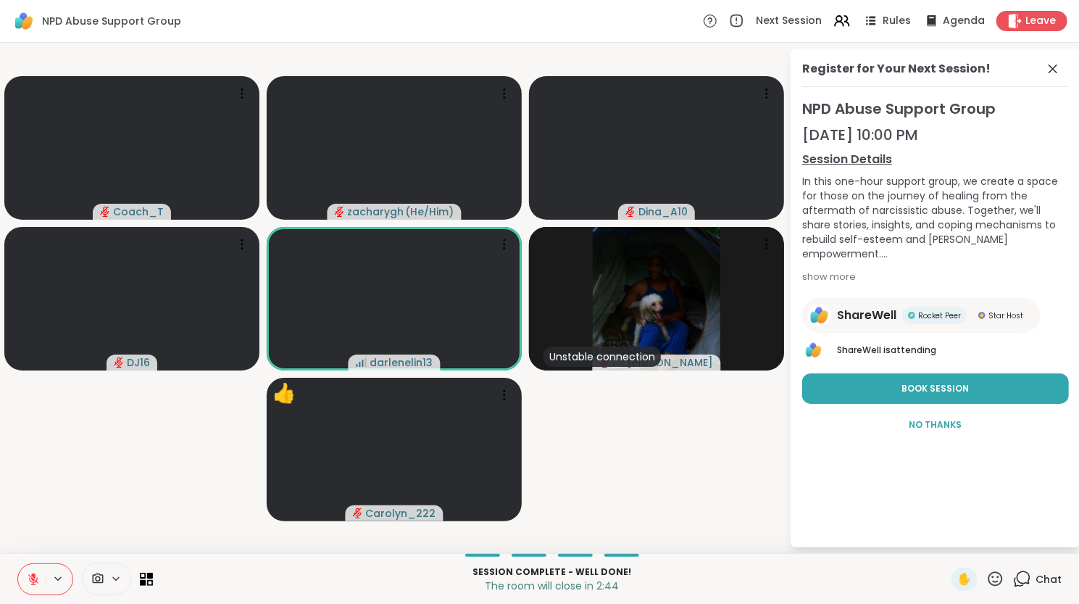
click at [28, 575] on icon at bounding box center [33, 579] width 13 height 13
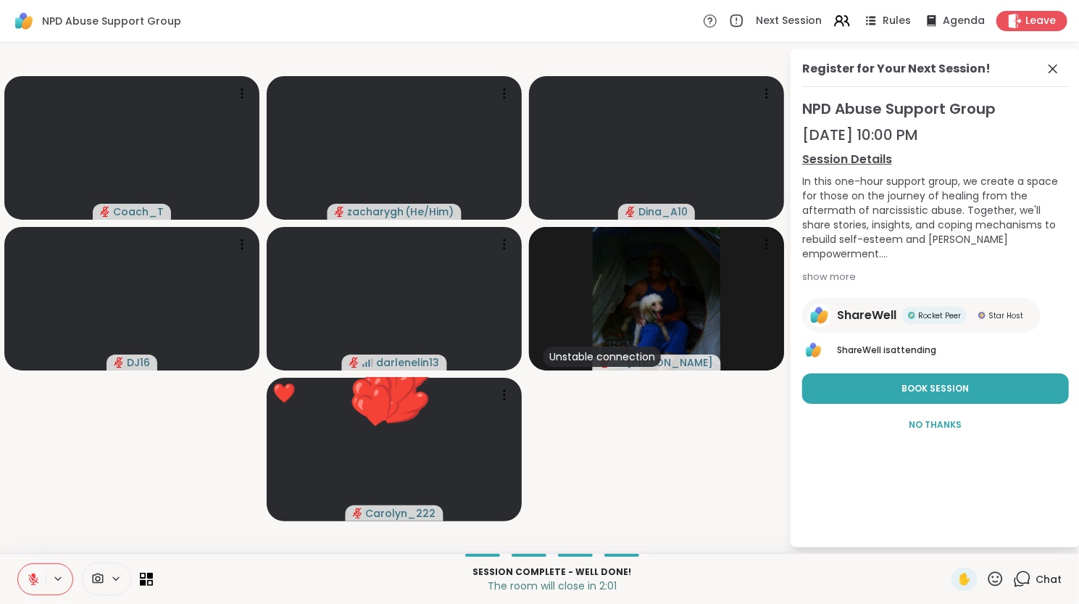
click at [18, 564] on button at bounding box center [32, 579] width 28 height 30
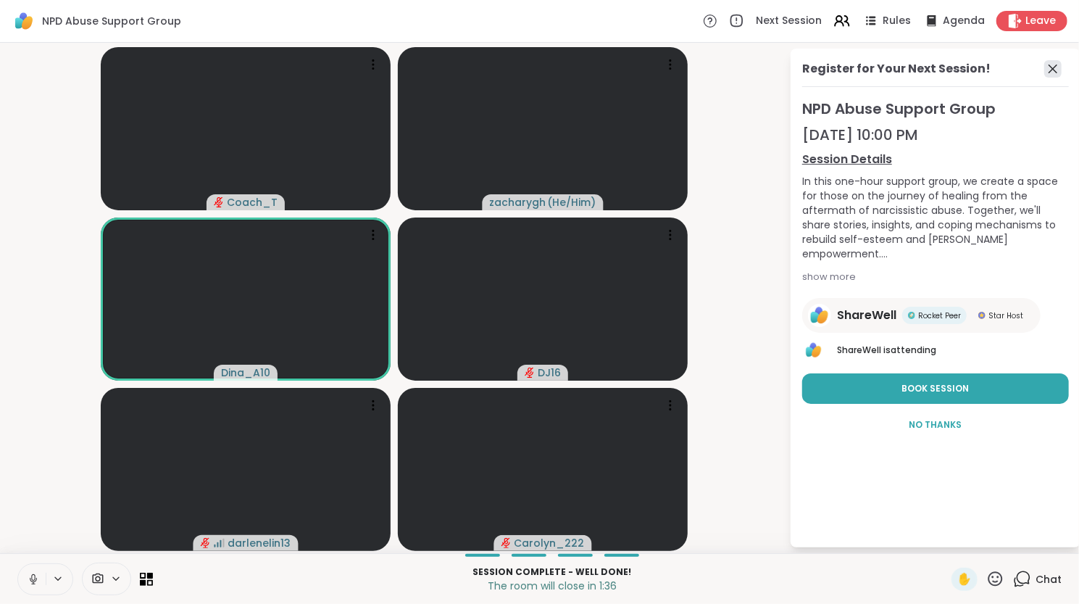
click at [1047, 70] on icon at bounding box center [1052, 68] width 17 height 17
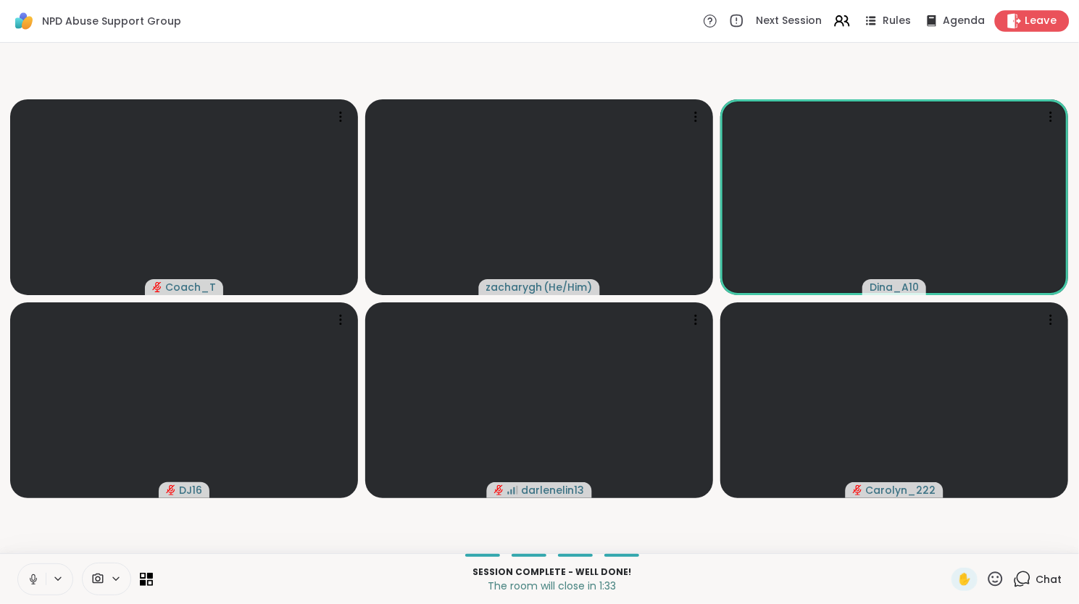
click at [1026, 17] on span "Leave" at bounding box center [1042, 21] width 32 height 15
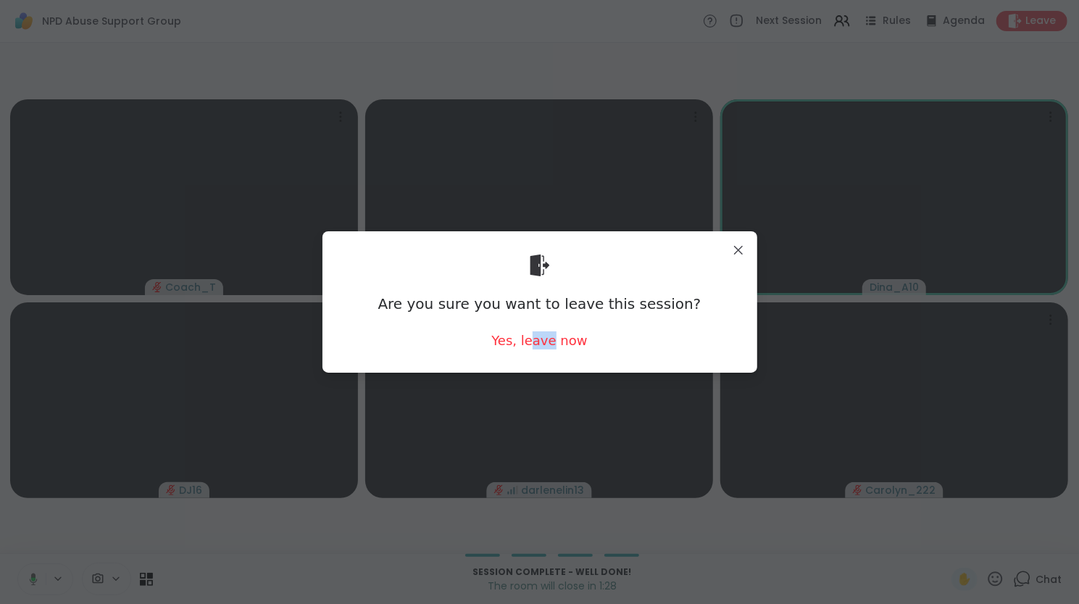
drag, startPoint x: 546, startPoint y: 349, endPoint x: 525, endPoint y: 351, distance: 21.1
click at [525, 351] on div "Are you sure you want to leave this session? Yes, leave now" at bounding box center [540, 302] width 412 height 118
click at [521, 346] on div "Yes, leave now" at bounding box center [539, 340] width 96 height 18
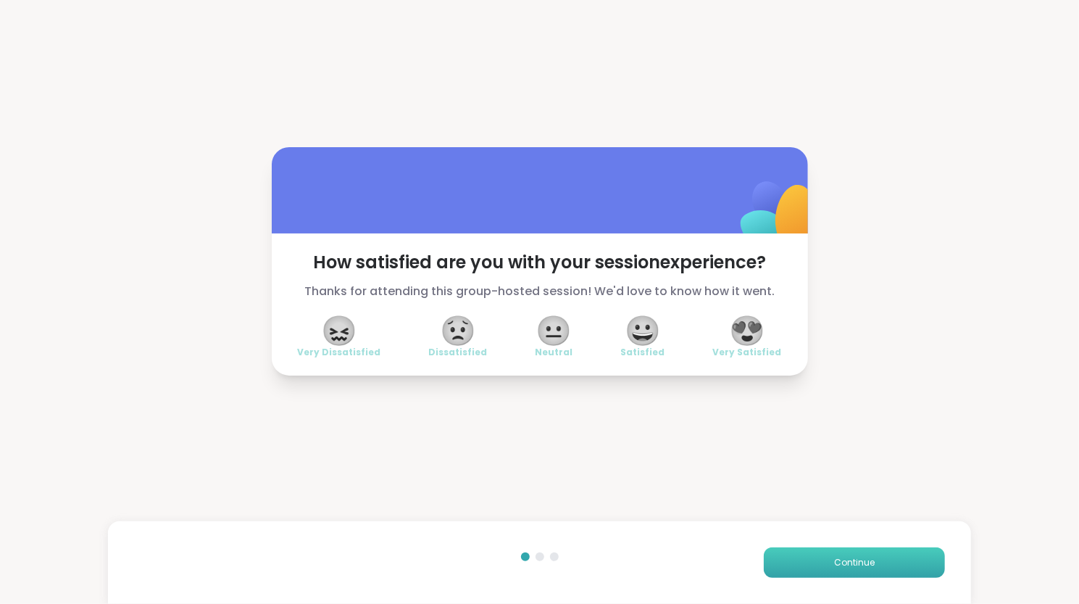
click at [916, 567] on button "Continue" at bounding box center [854, 562] width 181 height 30
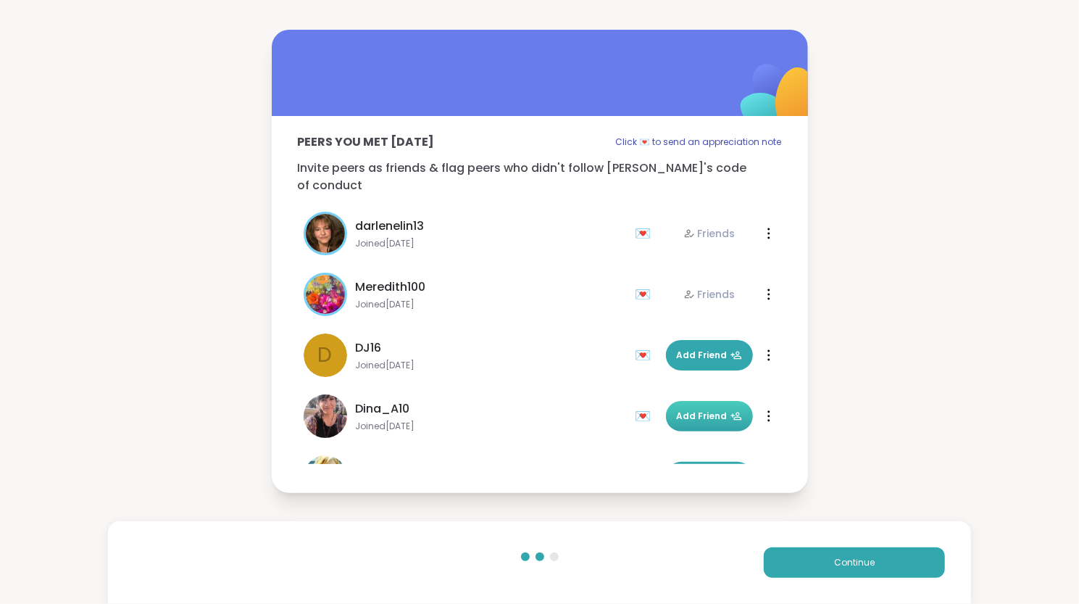
click at [666, 402] on button "Add Friend" at bounding box center [709, 416] width 87 height 30
click at [768, 410] on icon at bounding box center [769, 416] width 3 height 12
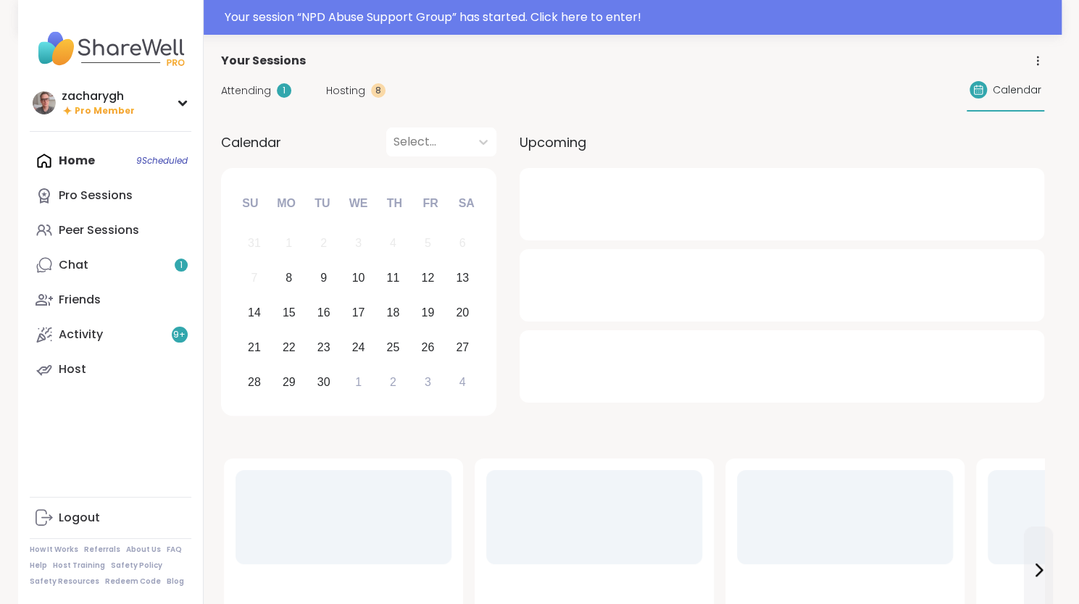
click at [96, 163] on div "Home 9 Scheduled Pro Sessions Peer Sessions Chat 1 Friends Activity 9 + Host" at bounding box center [111, 266] width 162 height 244
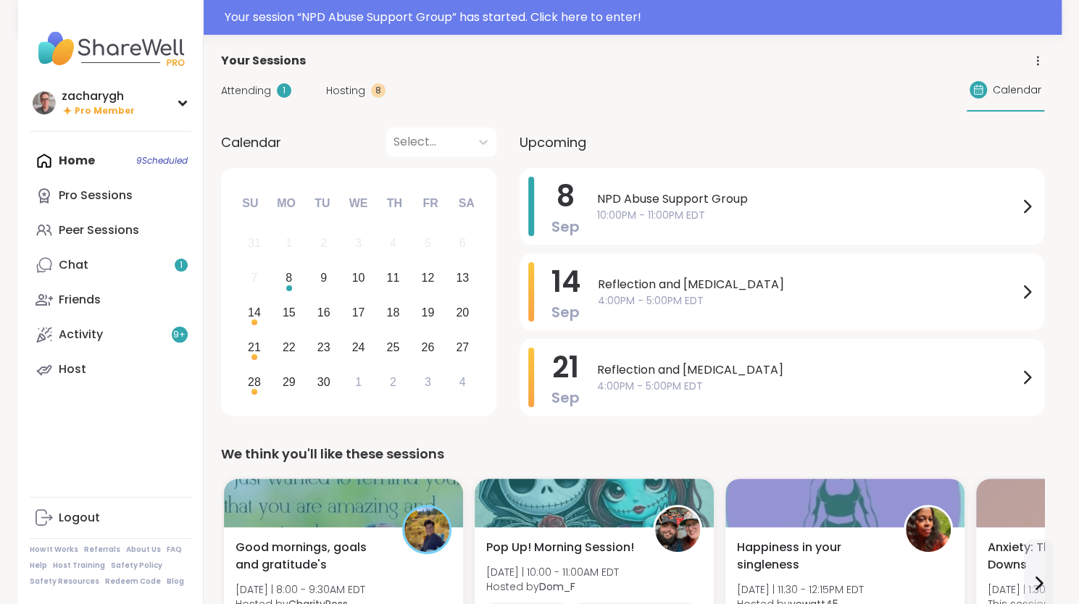
click at [255, 92] on span "Attending" at bounding box center [246, 90] width 50 height 15
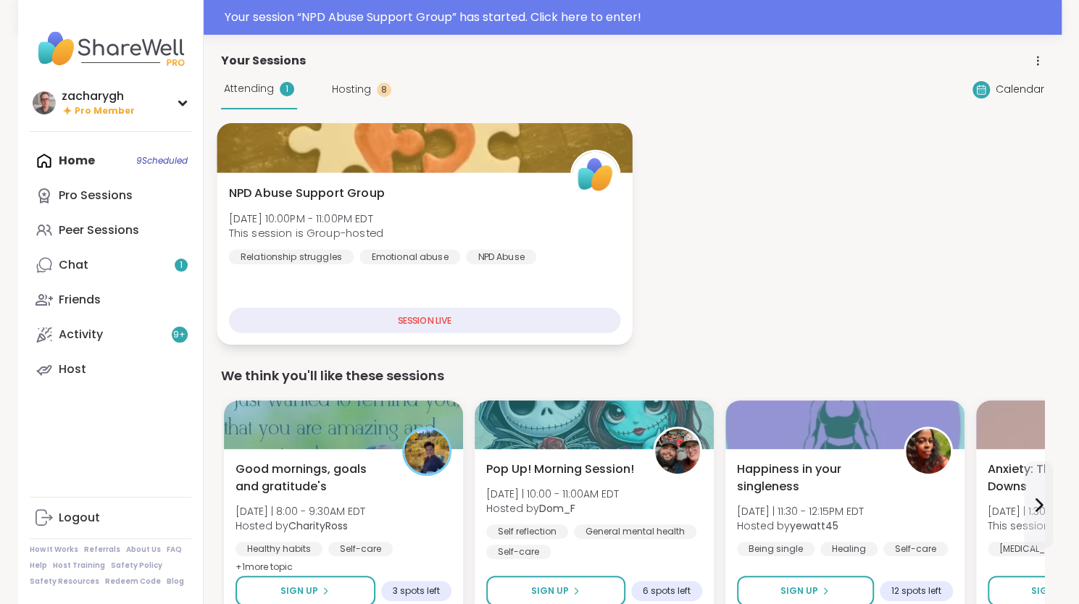
click at [383, 239] on span "This session is Group-hosted" at bounding box center [305, 233] width 154 height 14
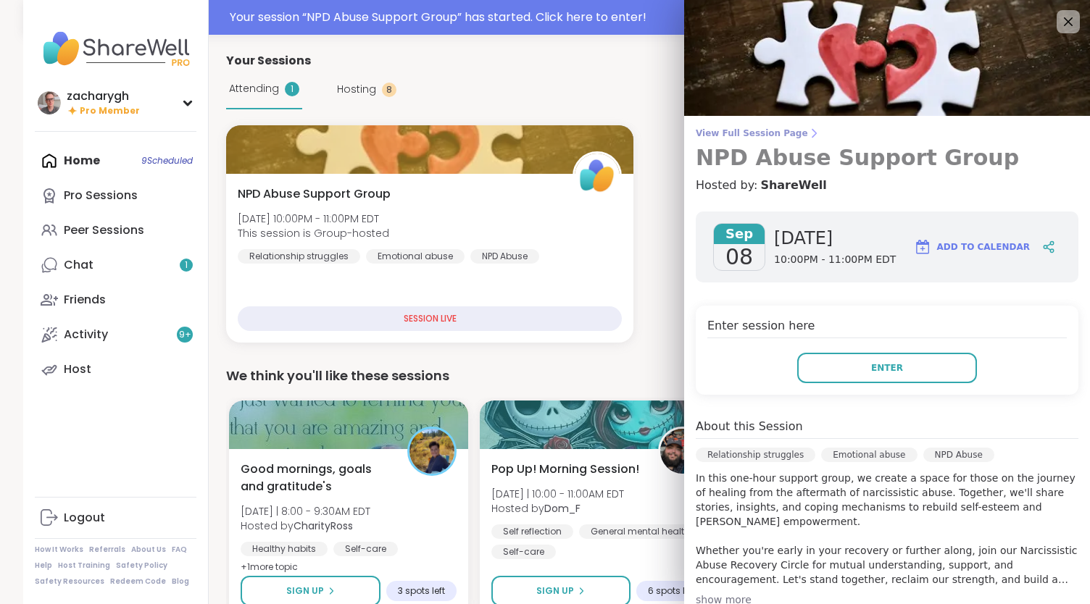
click at [760, 129] on span "View Full Session Page" at bounding box center [887, 134] width 383 height 12
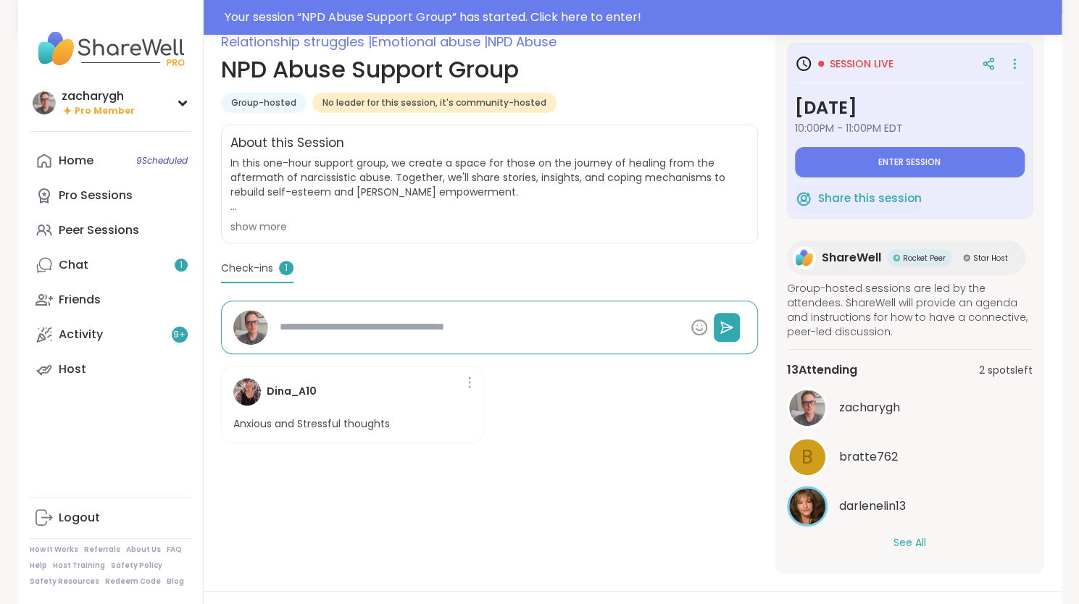
scroll to position [213, 0]
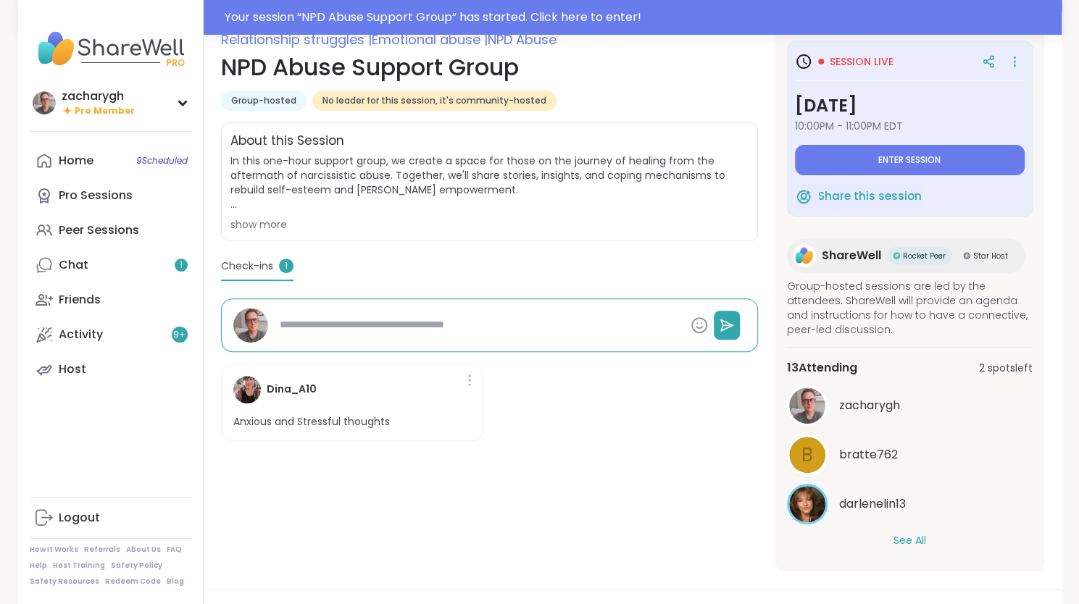
click at [259, 390] on img at bounding box center [247, 390] width 28 height 28
click at [271, 391] on h4 "Dina_A10" at bounding box center [292, 389] width 50 height 15
click at [926, 536] on button "See All" at bounding box center [910, 540] width 33 height 15
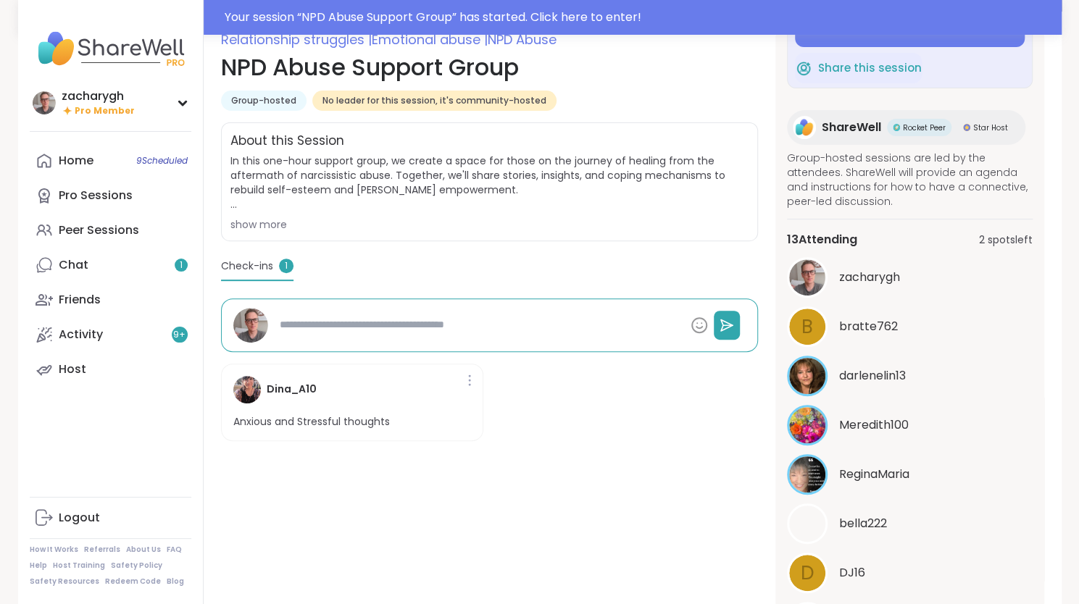
scroll to position [139, 0]
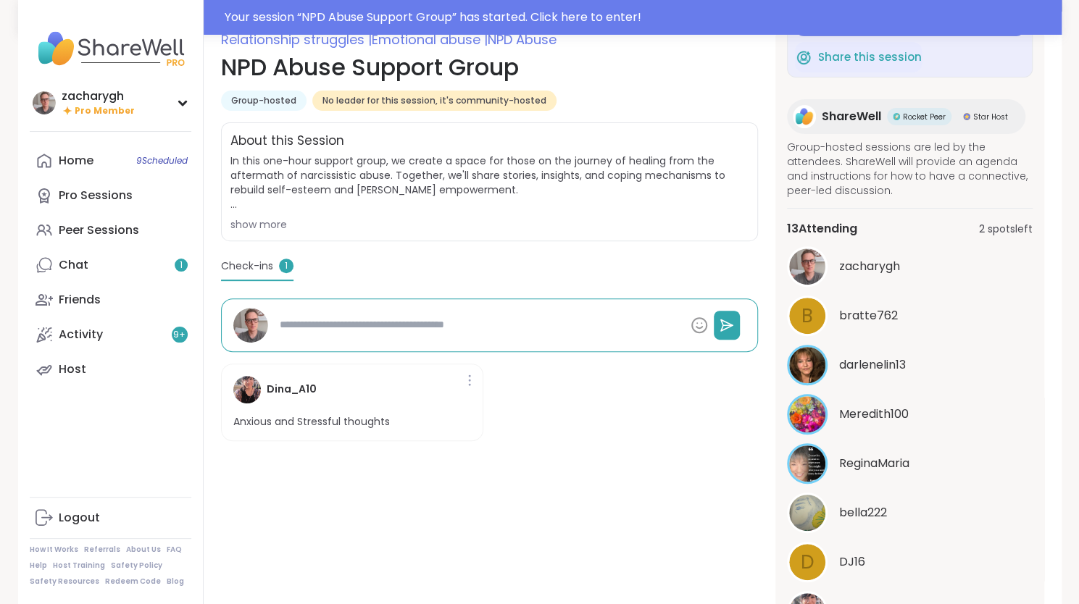
click at [850, 320] on span "bratte762" at bounding box center [868, 315] width 59 height 17
click at [870, 408] on span "Meredith100" at bounding box center [874, 414] width 70 height 17
click at [876, 553] on div "D DJ16" at bounding box center [910, 562] width 246 height 41
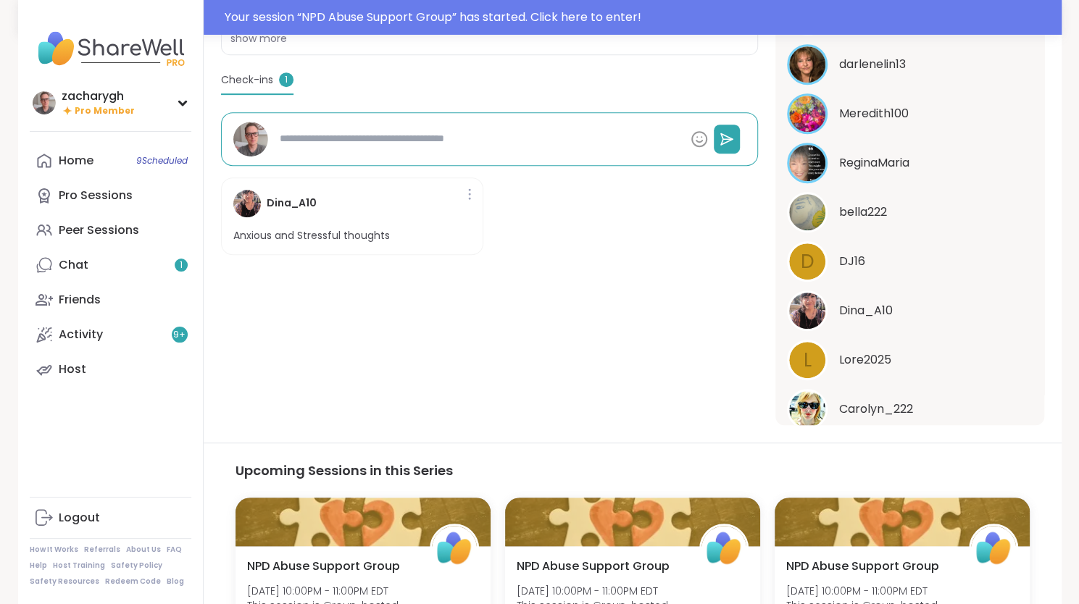
scroll to position [254, 0]
click at [881, 317] on span "Dina_A10" at bounding box center [866, 309] width 54 height 17
click at [866, 368] on span "Lore2025" at bounding box center [865, 359] width 52 height 17
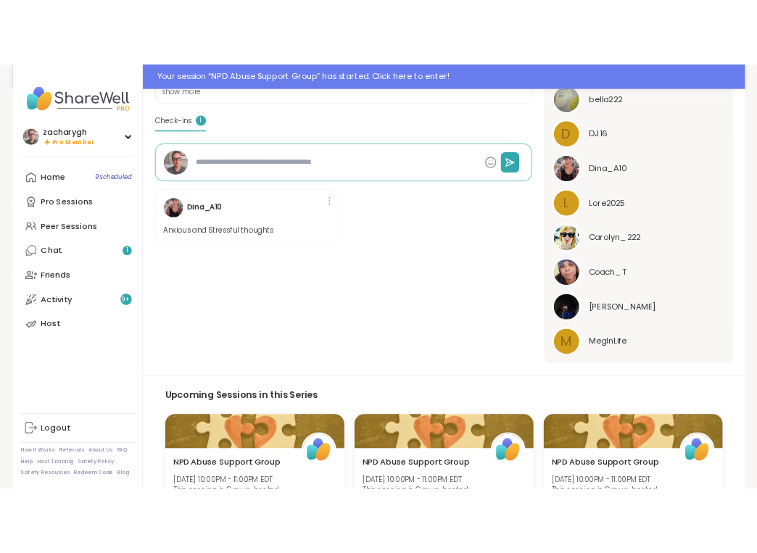
scroll to position [457, 0]
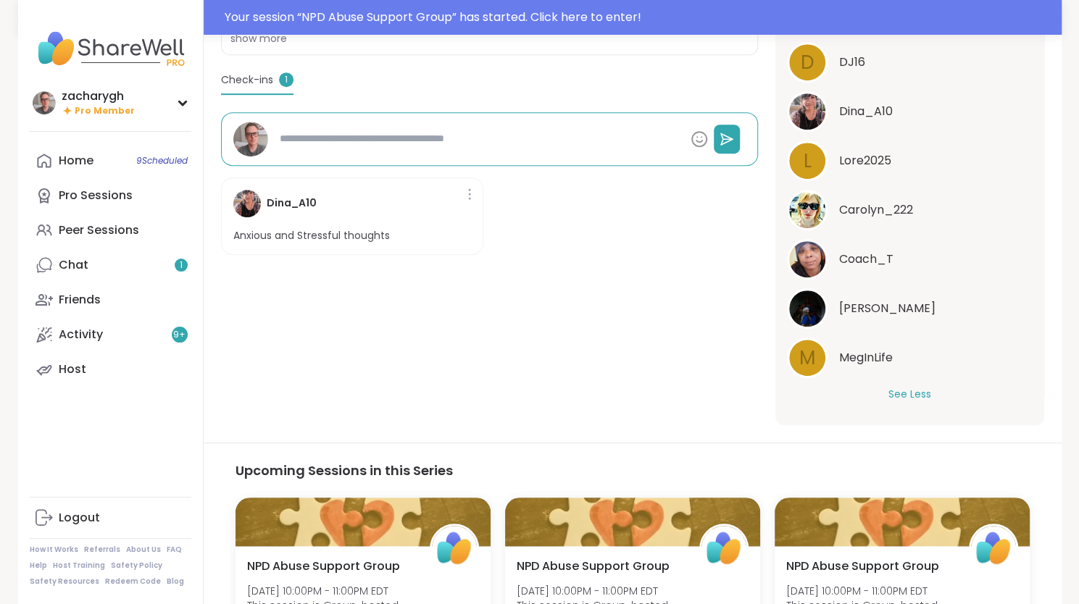
click at [869, 307] on span "[PERSON_NAME]" at bounding box center [887, 308] width 96 height 17
click at [867, 361] on span "MegInLife" at bounding box center [866, 357] width 54 height 17
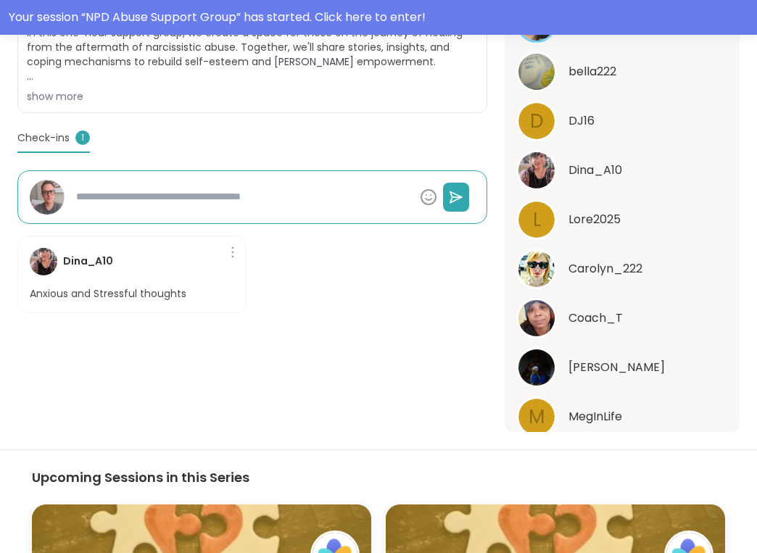
type textarea "*"
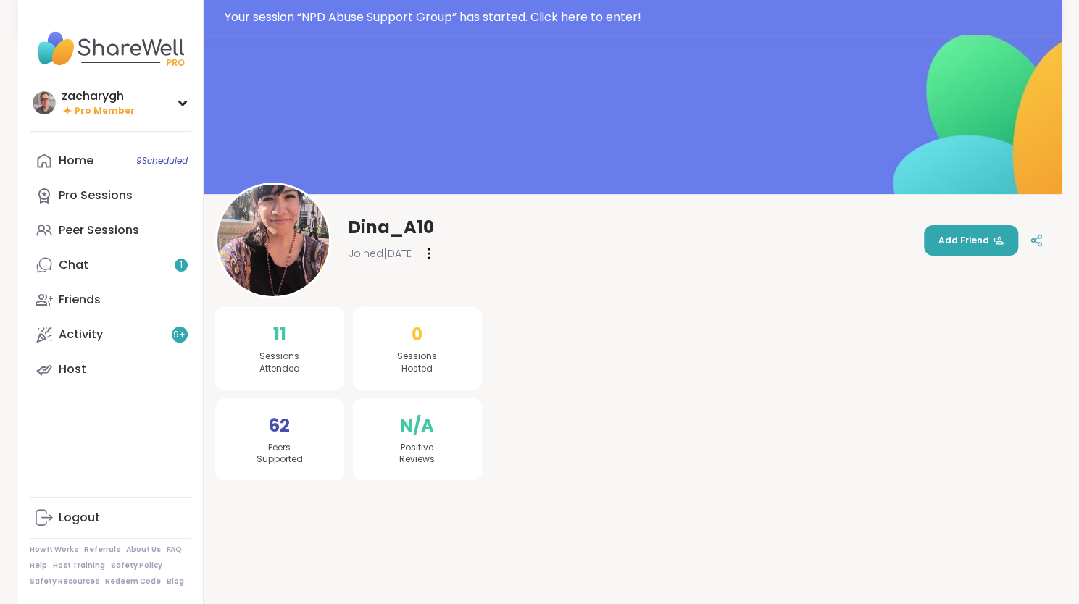
scroll to position [23, 0]
